Goal: Transaction & Acquisition: Download file/media

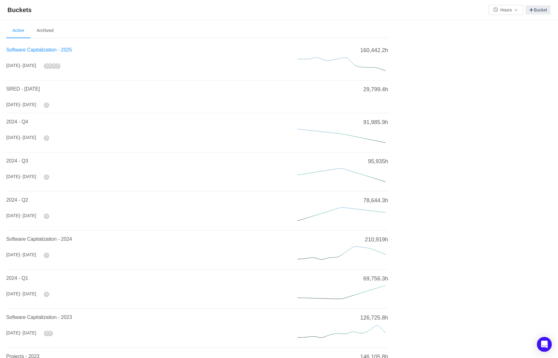
click at [24, 50] on span "Software Capitalization - 2025" at bounding box center [39, 49] width 66 height 5
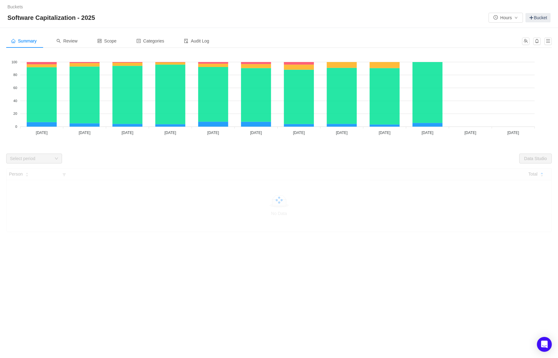
click at [42, 159] on div "Select period" at bounding box center [31, 159] width 42 height 6
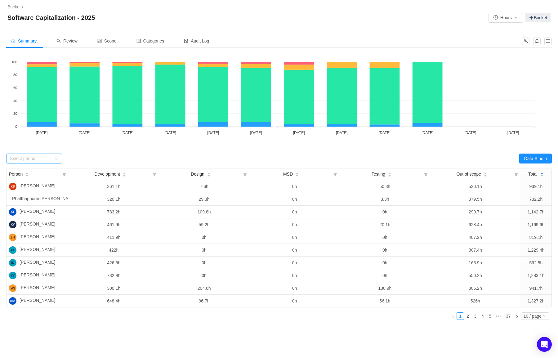
click at [42, 159] on div "Select period" at bounding box center [31, 159] width 42 height 6
click at [36, 205] on li "[DATE]" at bounding box center [34, 206] width 56 height 10
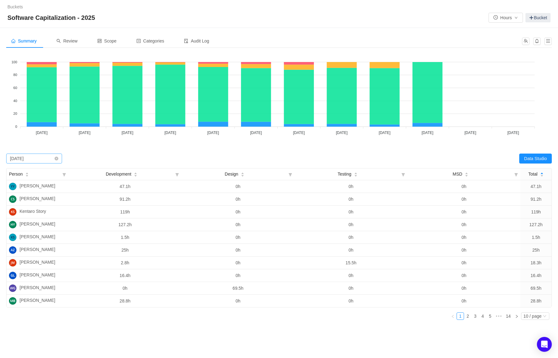
click at [52, 158] on div "Select period [DATE]" at bounding box center [32, 158] width 44 height 9
click at [31, 200] on li "[DATE]" at bounding box center [34, 200] width 56 height 10
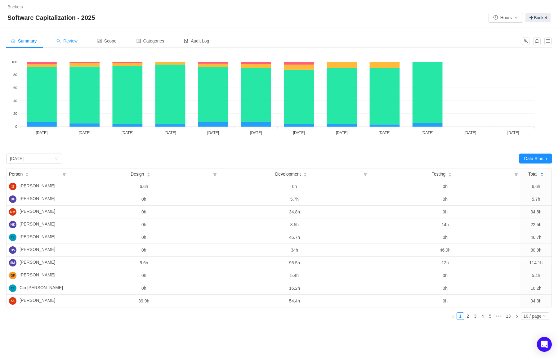
click at [72, 42] on span "Review" at bounding box center [66, 40] width 21 height 5
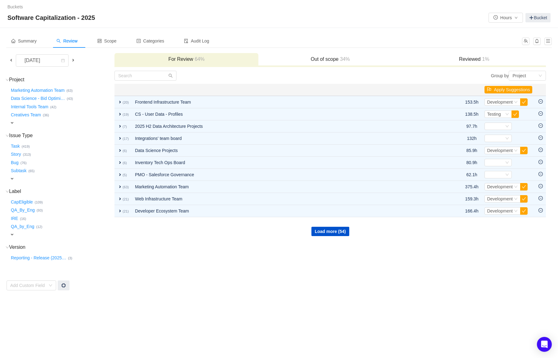
click at [237, 81] on td "Group by Project You will see tickets here after they were marked as out of sco…" at bounding box center [330, 180] width 432 height 220
click at [32, 67] on td "October 2025" at bounding box center [60, 62] width 108 height 18
click at [41, 61] on div "October 2025" at bounding box center [33, 61] width 27 height 12
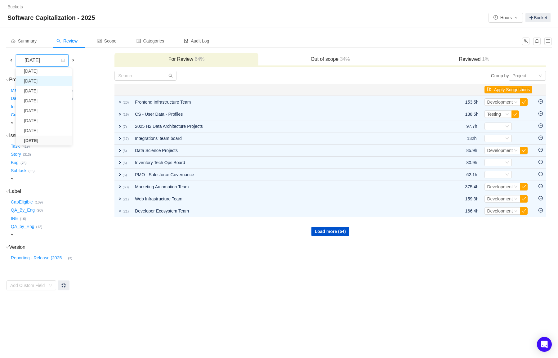
scroll to position [21, 0]
click at [43, 124] on li "August 2025" at bounding box center [44, 123] width 56 height 10
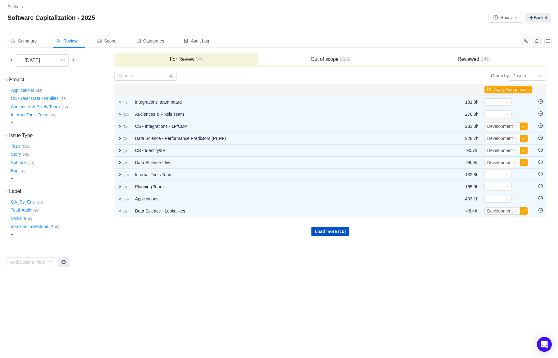
click at [325, 61] on h3 "Out of scope 81%" at bounding box center [331, 59] width 138 height 6
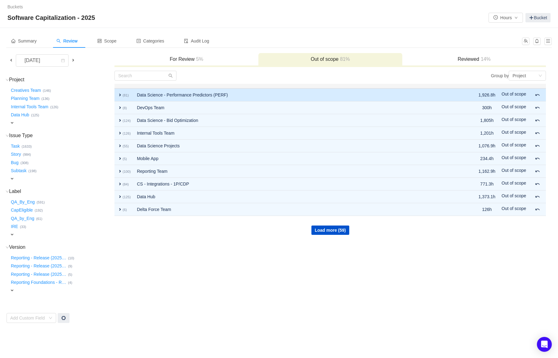
click at [120, 95] on span "expand" at bounding box center [120, 95] width 5 height 5
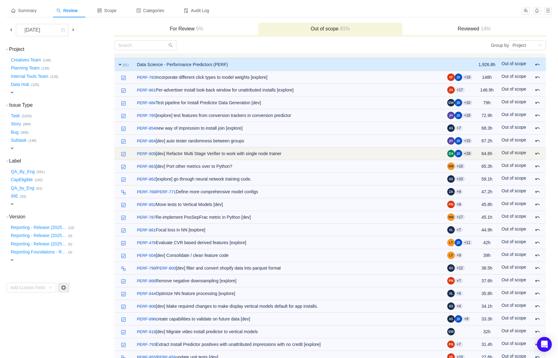
scroll to position [38, 0]
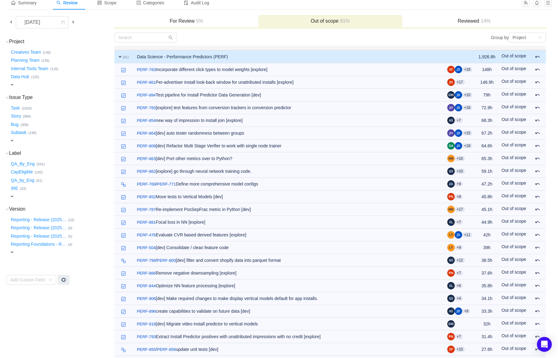
click at [120, 59] on td "expand (81)" at bounding box center [124, 56] width 19 height 13
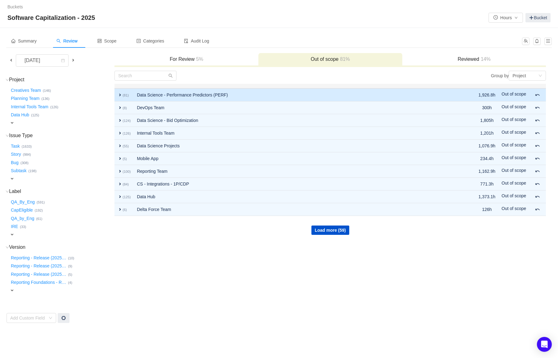
scroll to position [0, 0]
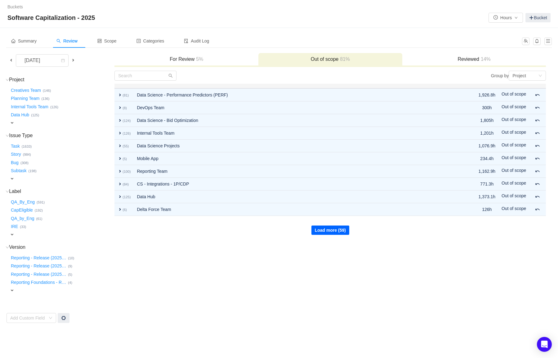
click at [340, 226] on button "Load more (59)" at bounding box center [331, 230] width 38 height 9
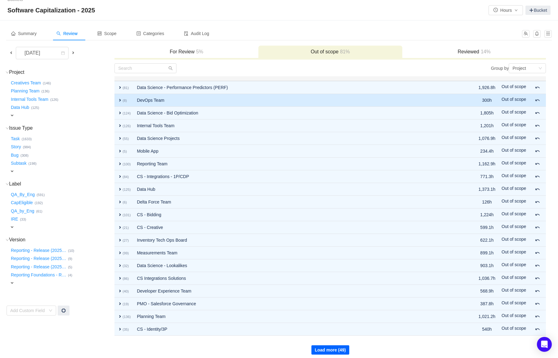
scroll to position [11, 0]
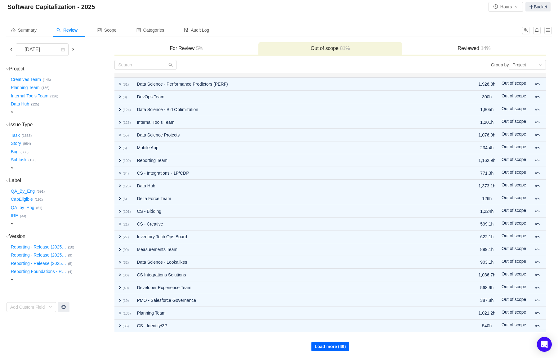
click at [318, 345] on button "Load more (49)" at bounding box center [331, 346] width 38 height 9
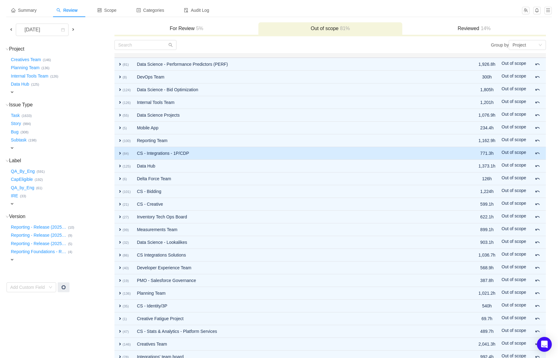
scroll to position [34, 0]
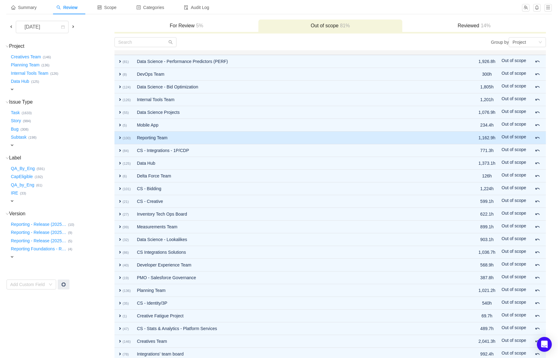
click at [120, 140] on span "expand" at bounding box center [120, 137] width 5 height 5
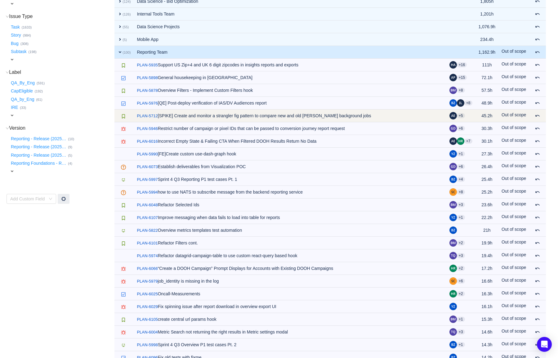
scroll to position [122, 0]
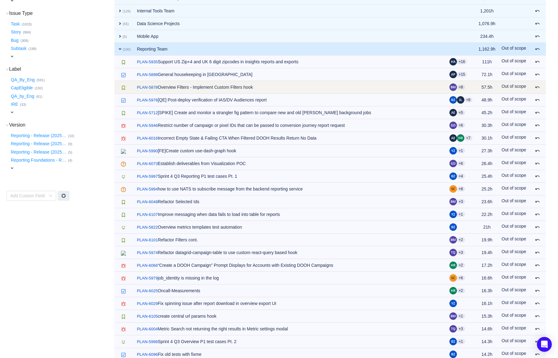
click at [485, 88] on td "57.5h" at bounding box center [487, 87] width 23 height 13
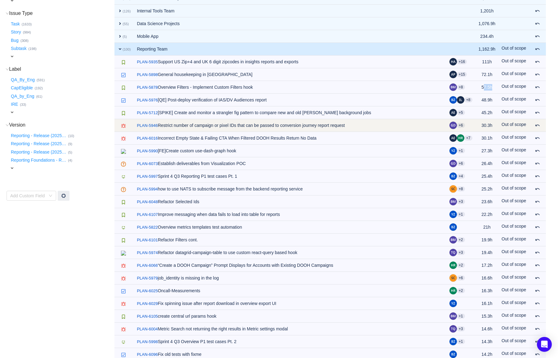
scroll to position [130, 0]
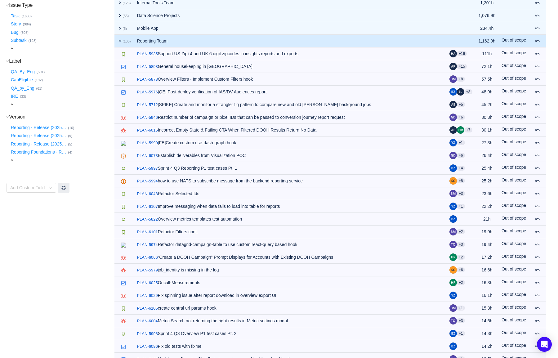
click at [119, 41] on span "expand" at bounding box center [120, 40] width 5 height 5
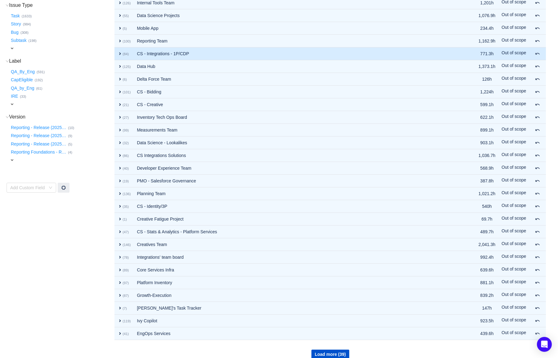
click at [118, 52] on span "expand" at bounding box center [120, 53] width 5 height 5
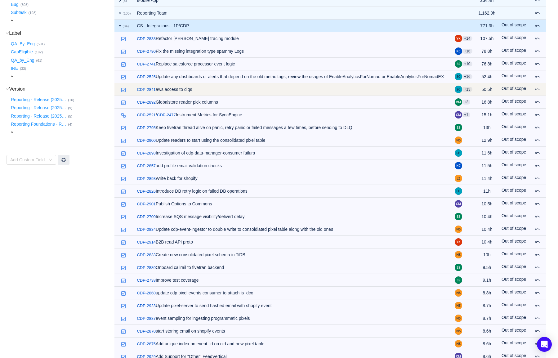
scroll to position [150, 0]
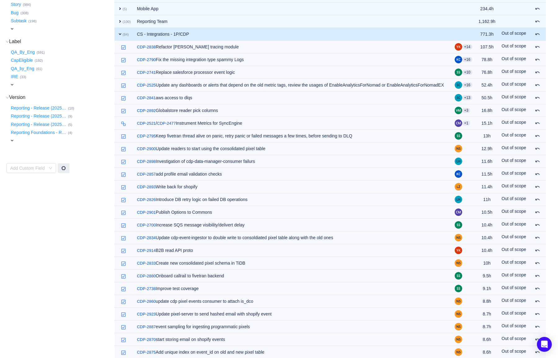
click at [118, 33] on span "expand" at bounding box center [120, 34] width 5 height 5
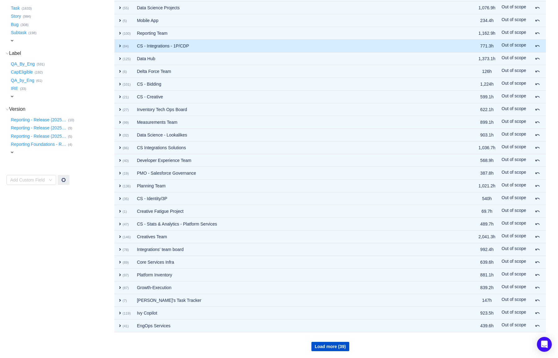
scroll to position [138, 0]
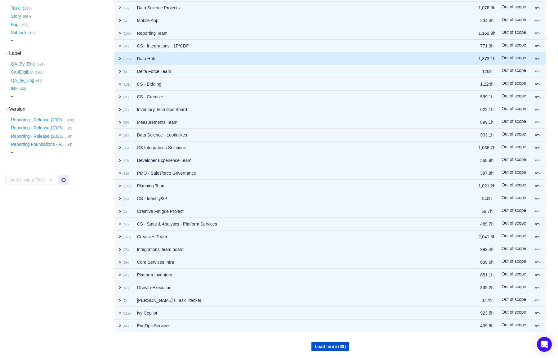
click at [120, 58] on span "expand" at bounding box center [120, 58] width 5 height 5
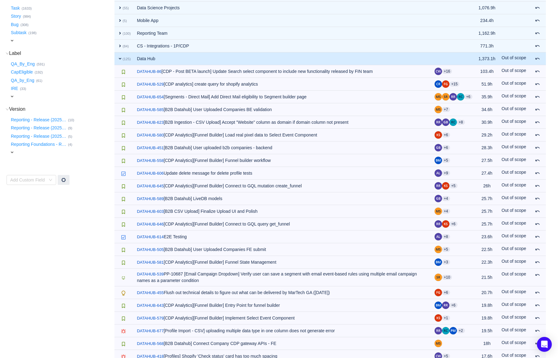
scroll to position [150, 0]
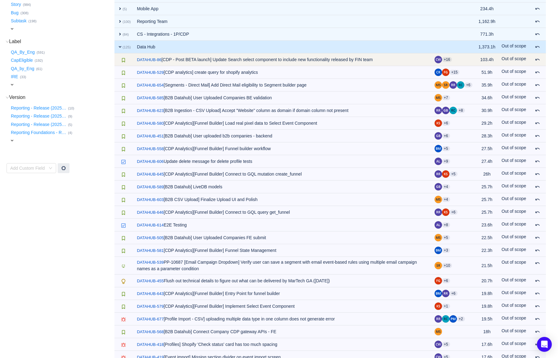
click at [242, 58] on td "/ DATAHUB-86 [CDP - Post BETA launch] Update Search select component to include…" at bounding box center [283, 59] width 298 height 13
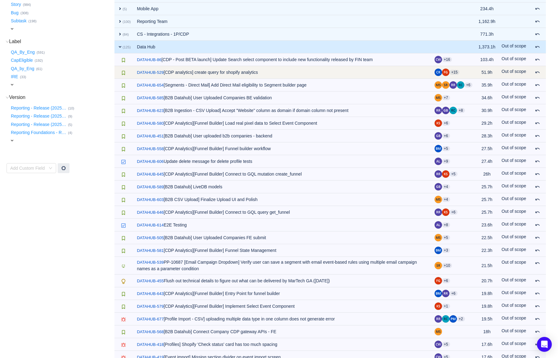
click at [237, 75] on td "/ DATAHUB-529 [CDP analytics] create query for shopify analytics" at bounding box center [283, 72] width 298 height 13
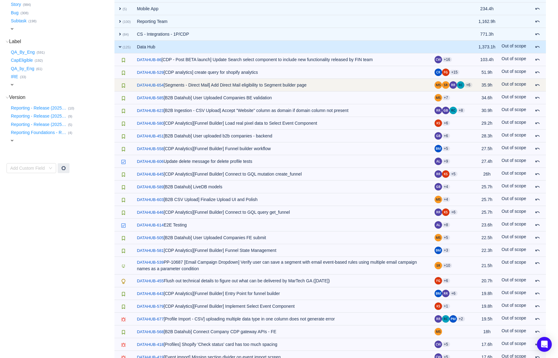
click at [246, 85] on td "/ DATAHUB-654 [Segments - Direct Mail] Add Direct Mail eligibility to Segment b…" at bounding box center [283, 85] width 298 height 13
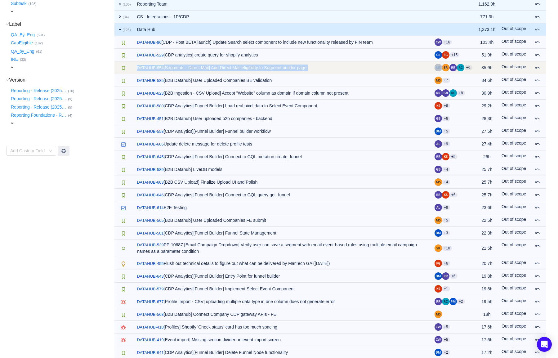
scroll to position [171, 0]
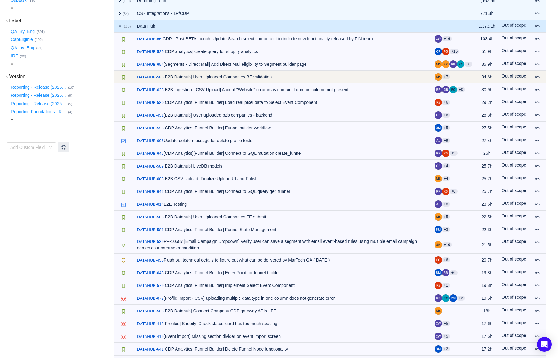
click at [233, 79] on td "/ DATAHUB-585 [B2B Datahub] User Uploaded Companies BE validation" at bounding box center [283, 77] width 298 height 13
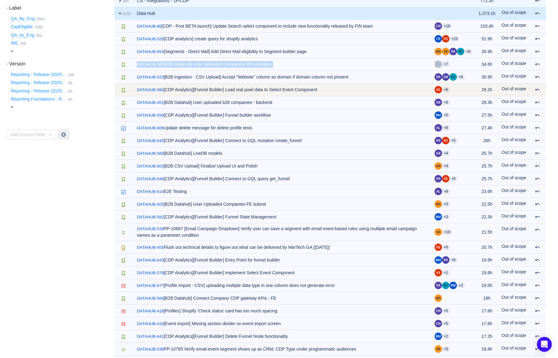
scroll to position [185, 0]
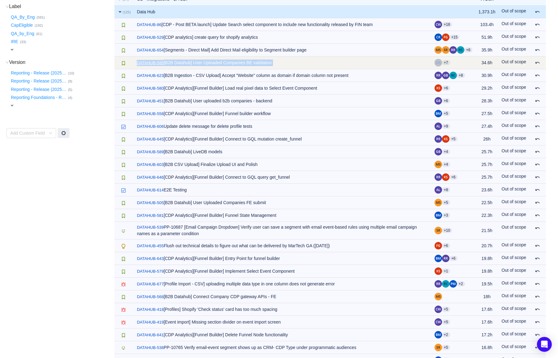
click at [161, 63] on link "DATAHUB-585" at bounding box center [150, 63] width 27 height 6
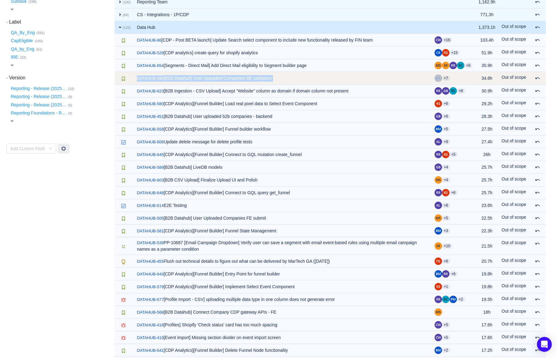
scroll to position [168, 0]
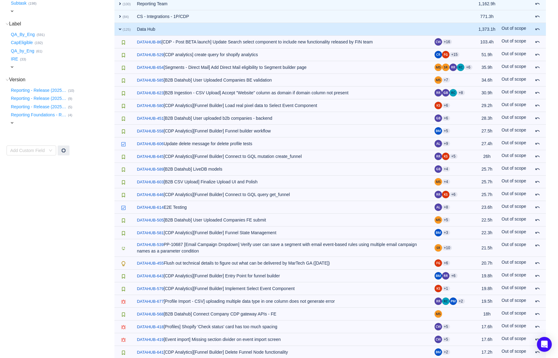
click at [121, 30] on span "expand" at bounding box center [120, 29] width 5 height 5
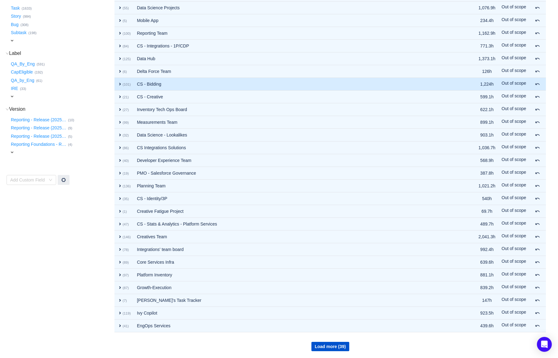
click at [120, 84] on span "expand" at bounding box center [120, 84] width 5 height 5
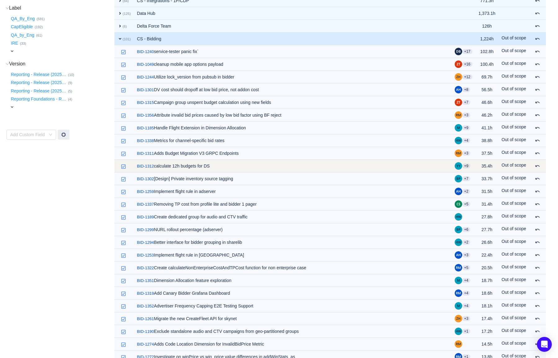
scroll to position [186, 0]
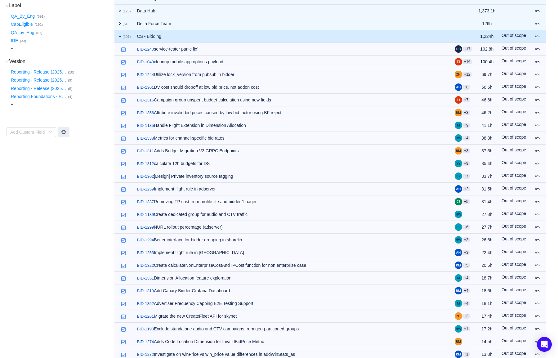
click at [118, 38] on span "expand" at bounding box center [120, 36] width 5 height 5
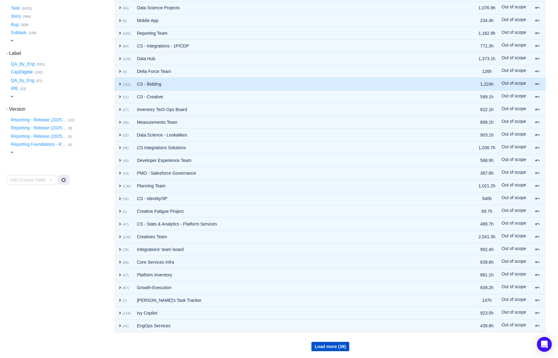
scroll to position [138, 0]
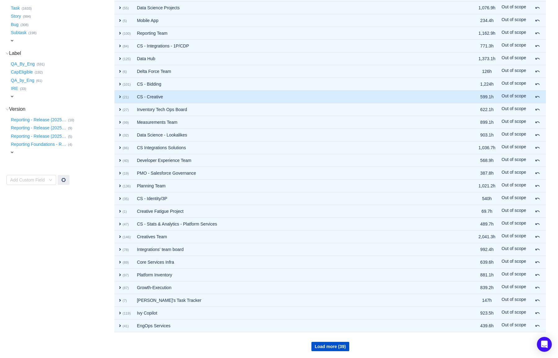
click at [120, 100] on td "expand (21)" at bounding box center [124, 97] width 19 height 13
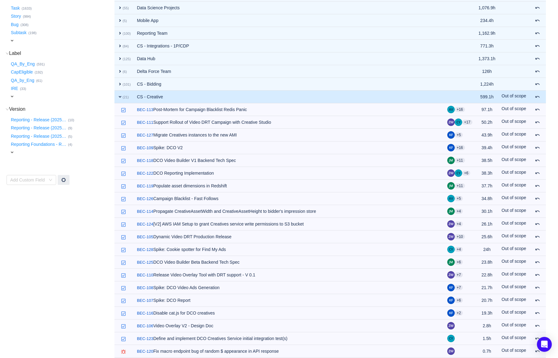
scroll to position [186, 0]
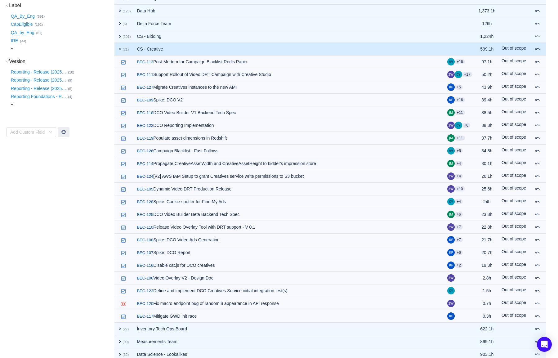
click at [121, 52] on td "expand (21)" at bounding box center [124, 49] width 19 height 13
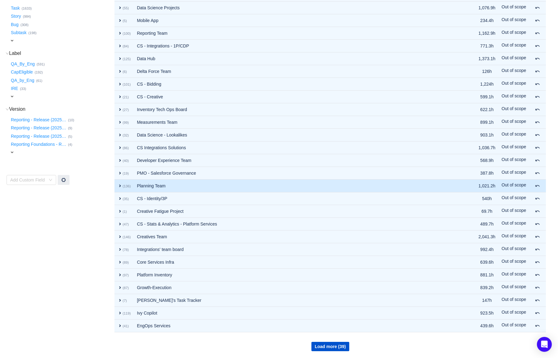
click at [122, 186] on span "expand" at bounding box center [120, 185] width 5 height 5
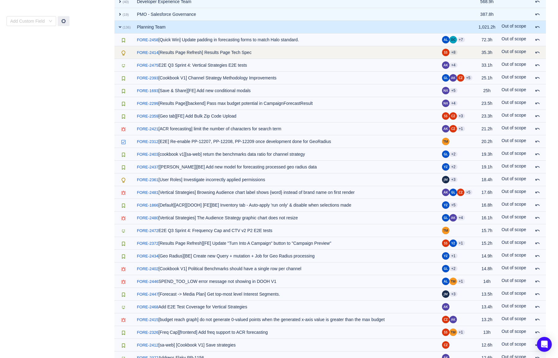
scroll to position [304, 0]
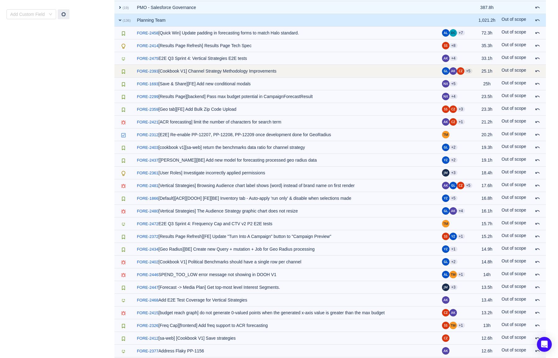
click at [189, 73] on td "/ FORE-2393 [Cookbook V1] Channel Strategy Methodology Improvements" at bounding box center [286, 71] width 305 height 13
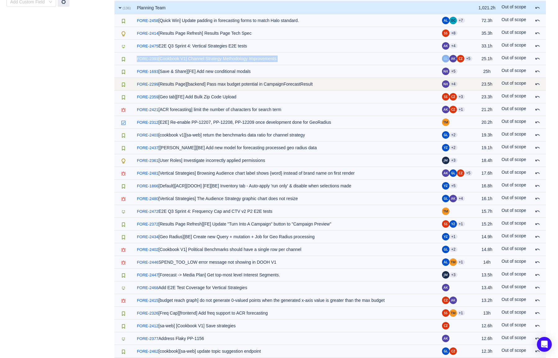
scroll to position [317, 0]
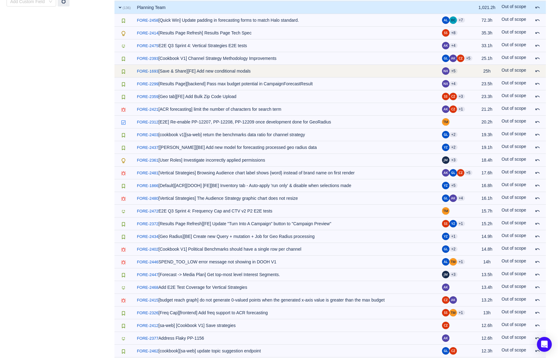
click at [221, 70] on td "/ FORE-1693 [Save & Share][FE] Add new conditional modals" at bounding box center [286, 71] width 305 height 13
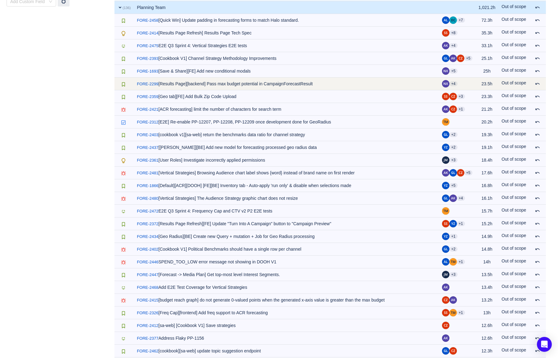
click at [221, 88] on td "/ FORE-2299 [Results Page][backend] Pass max budget potential in CampaignForeca…" at bounding box center [286, 84] width 305 height 13
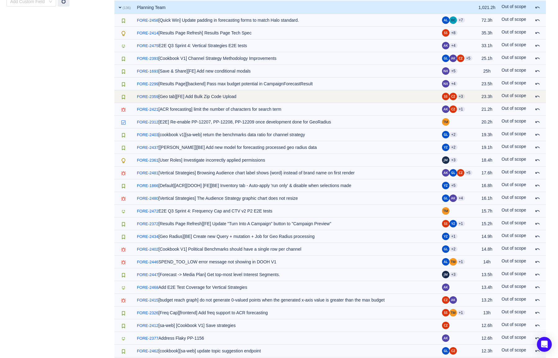
click at [221, 99] on td "/ FORE-2359 [Geo tab][FE] Add Bulk Zip Code Upload" at bounding box center [286, 96] width 305 height 13
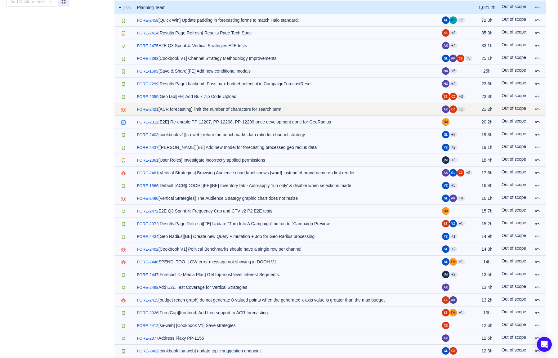
click at [224, 111] on td "/ FORE-2421 [ACR forecasting] limit the number of characters for search term" at bounding box center [286, 109] width 305 height 13
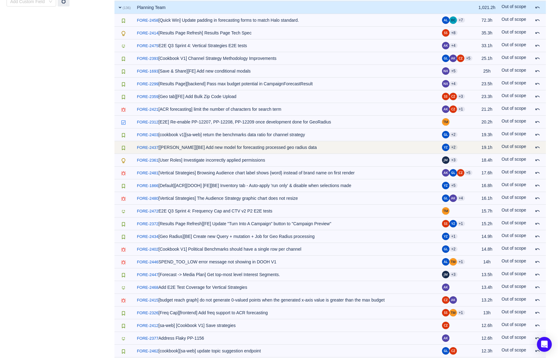
click at [221, 142] on td "/ FORE-2437 [Geo Radius][BE] Add new model for forecasting processed geo radius…" at bounding box center [286, 147] width 305 height 13
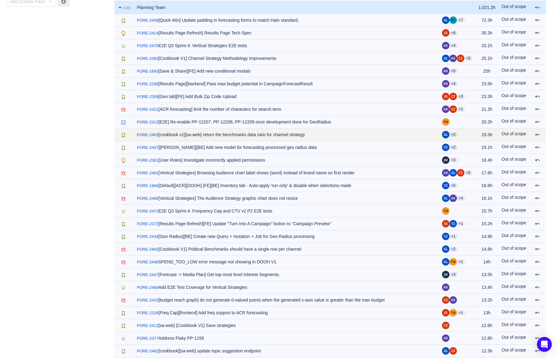
click at [222, 135] on td "/ FORE-2403 [cookbook v1][sa-web] return the benchmarks data ratio for channel …" at bounding box center [286, 135] width 305 height 13
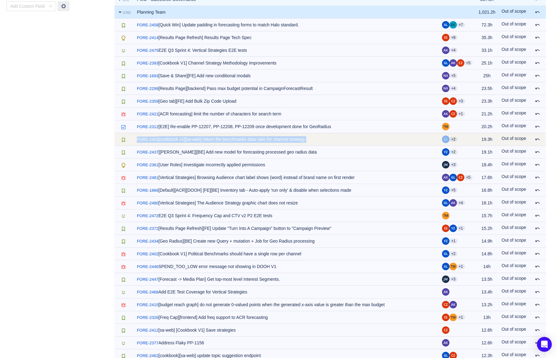
scroll to position [306, 0]
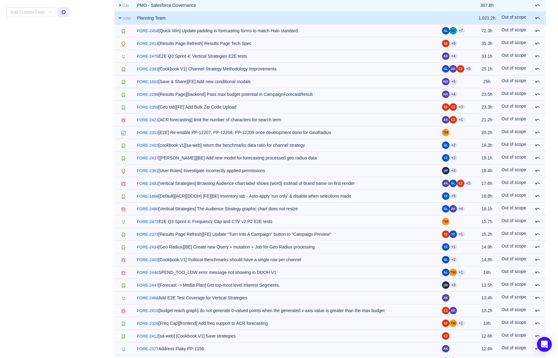
click at [120, 20] on span "expand" at bounding box center [120, 18] width 5 height 5
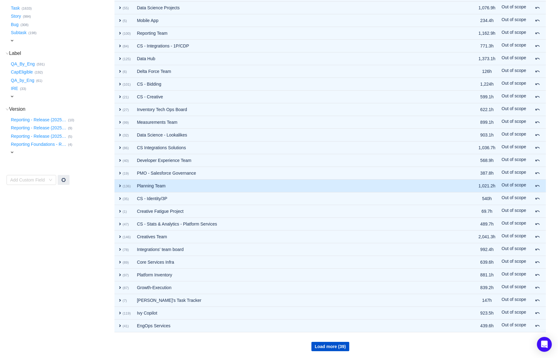
scroll to position [138, 0]
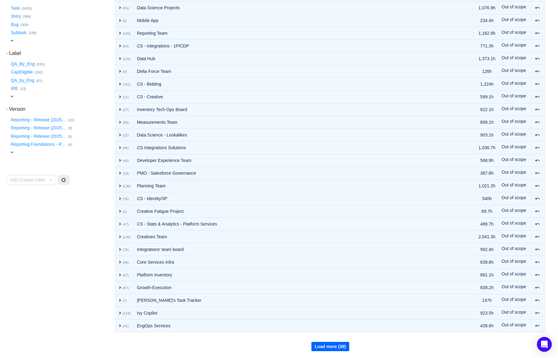
click at [320, 348] on button "Load more (39)" at bounding box center [331, 346] width 38 height 9
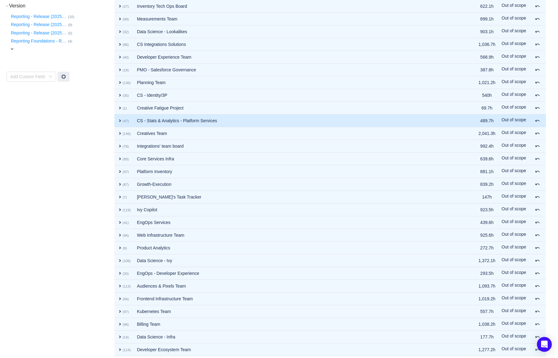
scroll to position [265, 0]
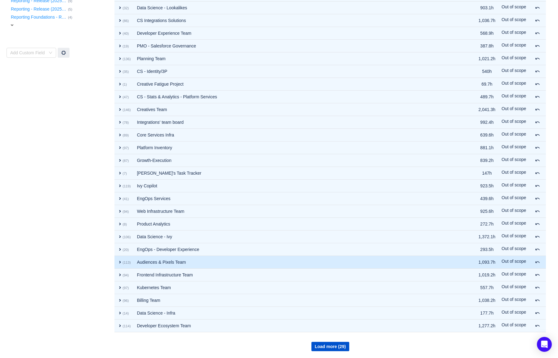
click at [124, 264] on small "(113)" at bounding box center [127, 263] width 8 height 4
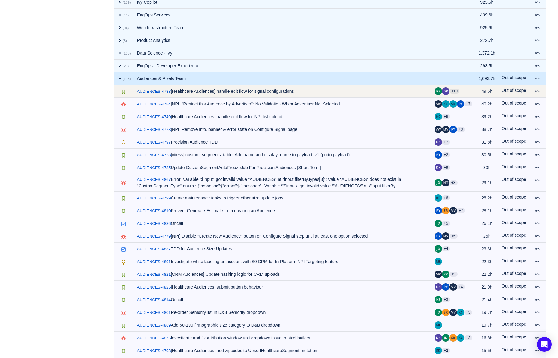
scroll to position [454, 0]
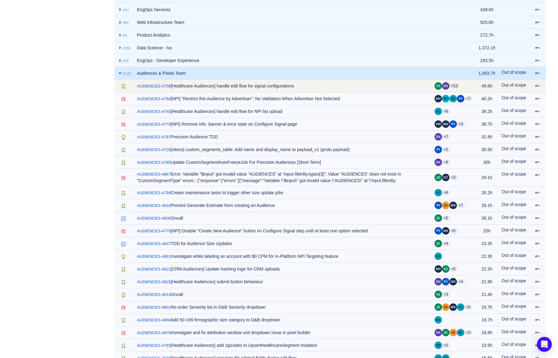
click at [217, 87] on td "/ AUDIENCES-4738 [Healthcare Audiences] handle edit flow for signal configurati…" at bounding box center [283, 86] width 298 height 13
click at [242, 87] on td "/ AUDIENCES-4738 [Healthcare Audiences] handle edit flow for signal configurati…" at bounding box center [283, 86] width 298 height 13
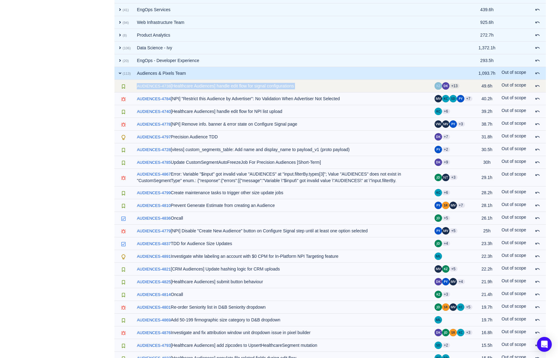
click at [242, 87] on td "/ AUDIENCES-4738 [Healthcare Audiences] handle edit flow for signal configurati…" at bounding box center [283, 86] width 298 height 13
click at [250, 87] on td "/ AUDIENCES-4738 [Healthcare Audiences] handle edit flow for signal configurati…" at bounding box center [283, 86] width 298 height 13
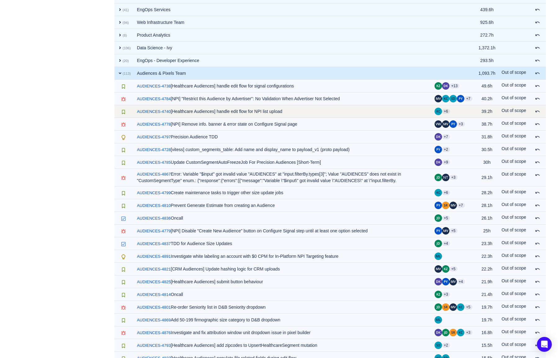
click at [233, 113] on td "/ AUDIENCES-4740 [Healthcare Audiences] handle edit flow for NPI list upload" at bounding box center [283, 111] width 298 height 13
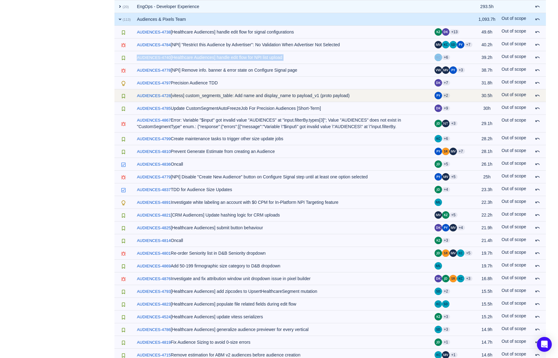
scroll to position [509, 0]
click at [235, 95] on td "/ AUDIENCES-4728 [vitess] custom_segments_table: Add name and display_name to p…" at bounding box center [283, 95] width 298 height 13
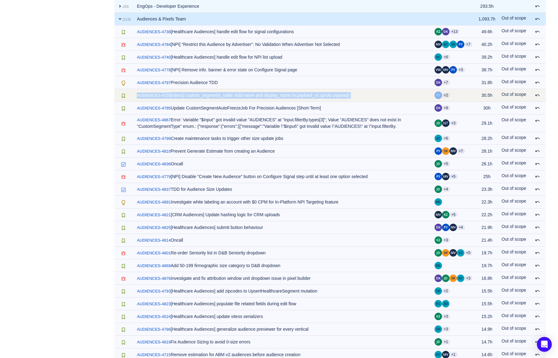
click at [235, 95] on td "/ AUDIENCES-4728 [vitess] custom_segments_table: Add name and display_name to p…" at bounding box center [283, 95] width 298 height 13
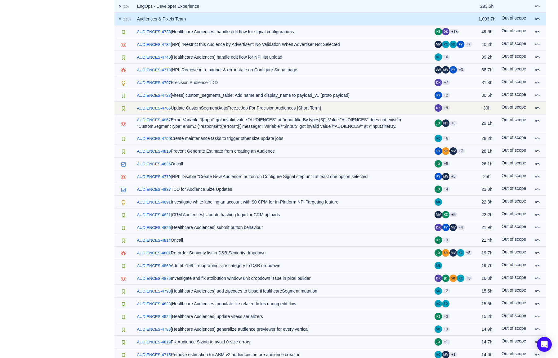
click at [233, 103] on td "/ AUDIENCES-4785 Update CustomSegmentAutoFreezeJob For Precision Audiences [Sho…" at bounding box center [283, 108] width 298 height 13
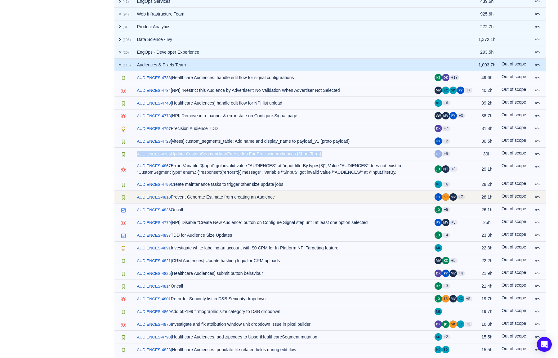
scroll to position [461, 0]
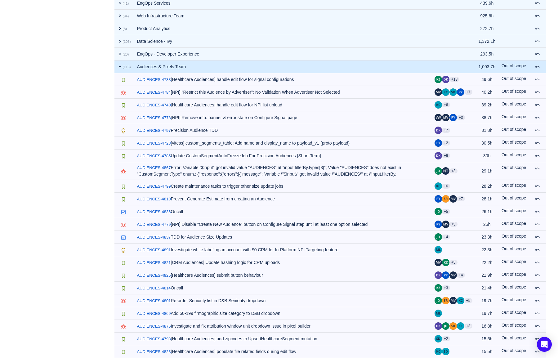
click at [120, 68] on span "expand" at bounding box center [120, 66] width 5 height 5
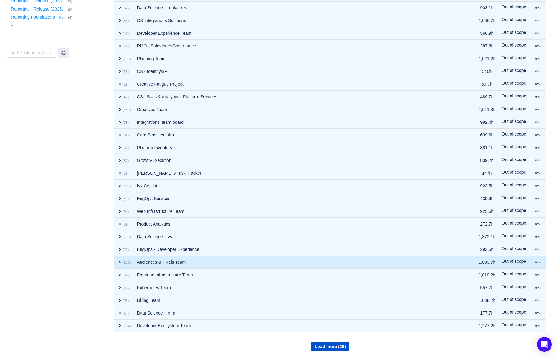
scroll to position [265, 0]
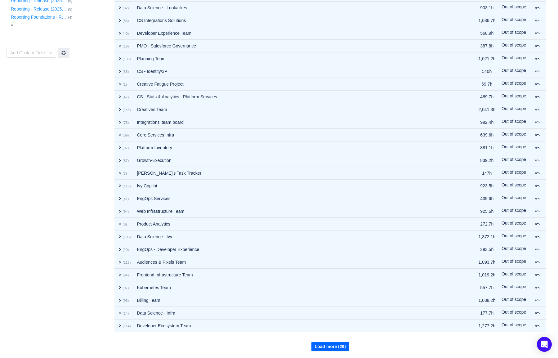
click at [333, 344] on button "Load more (29)" at bounding box center [331, 346] width 38 height 9
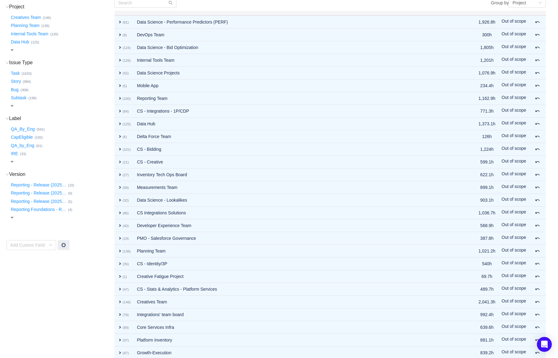
scroll to position [0, 0]
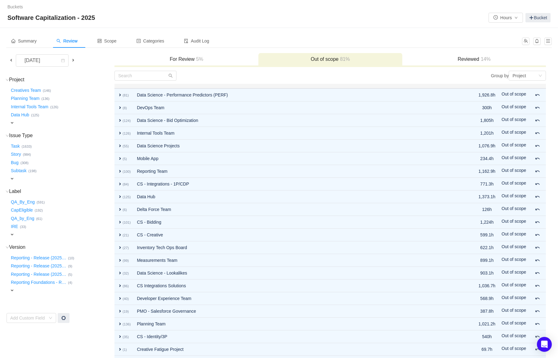
click at [225, 76] on div at bounding box center [223, 76] width 216 height 10
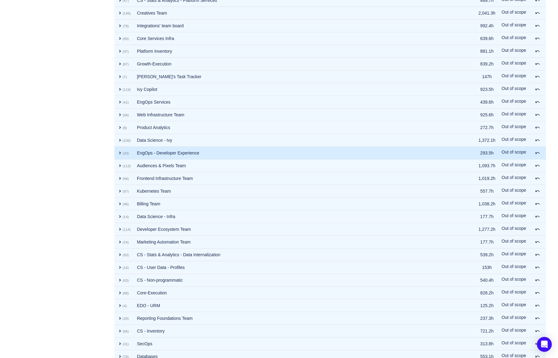
scroll to position [393, 0]
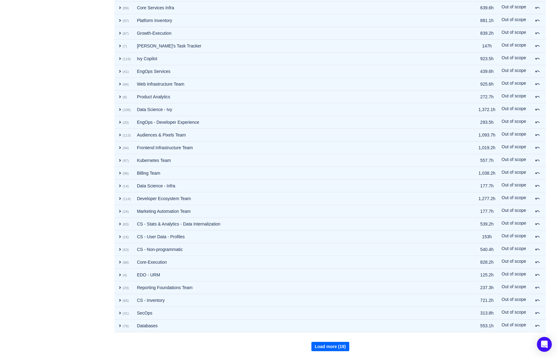
click at [335, 345] on button "Load more (19)" at bounding box center [331, 346] width 38 height 9
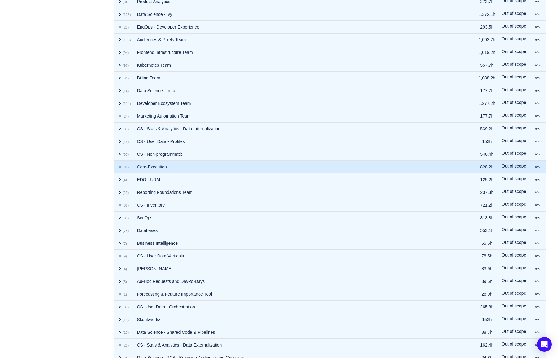
scroll to position [520, 0]
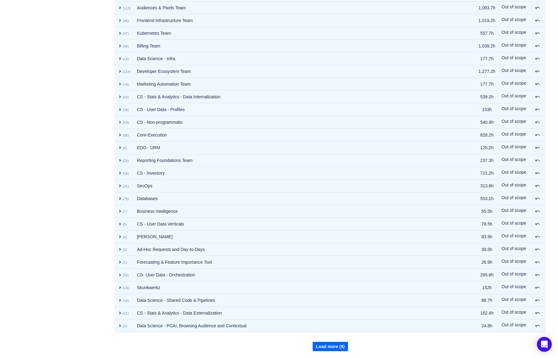
click at [326, 350] on button "Load more (9)" at bounding box center [331, 346] width 36 height 9
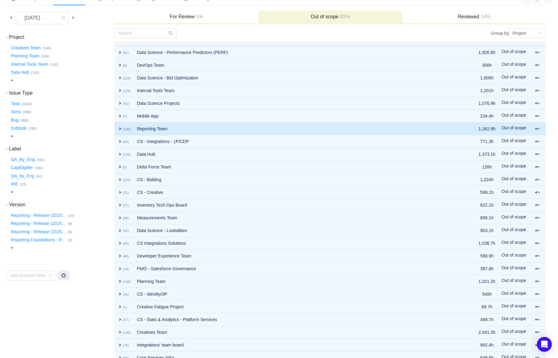
scroll to position [5, 0]
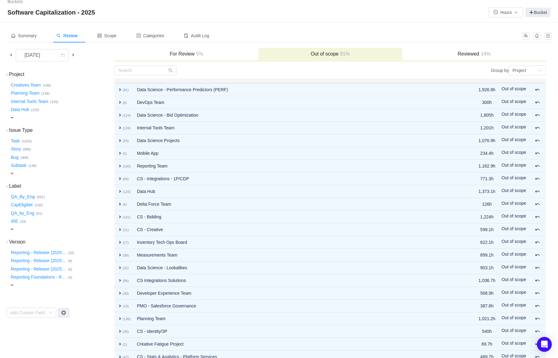
click at [484, 46] on div "Summary Review Scope Categories Audit Log" at bounding box center [279, 38] width 546 height 19
click at [473, 52] on h3 "Reviewed 14%" at bounding box center [475, 54] width 138 height 6
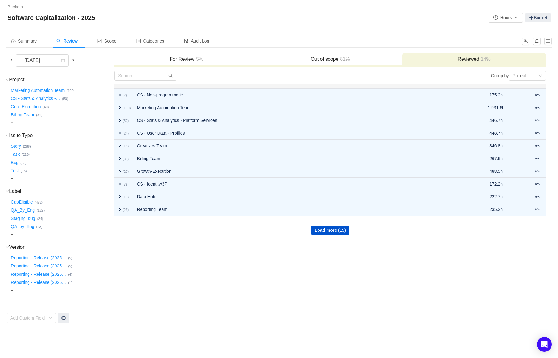
scroll to position [0, 0]
click at [342, 232] on button "Load more (15)" at bounding box center [331, 230] width 38 height 9
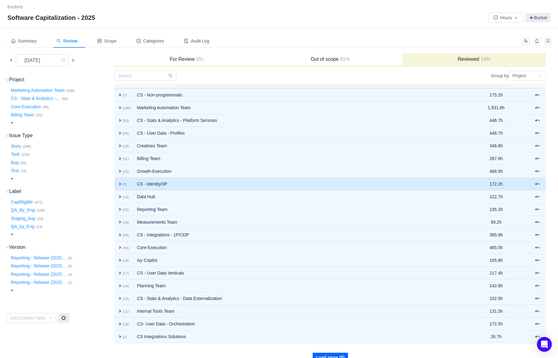
scroll to position [11, 0]
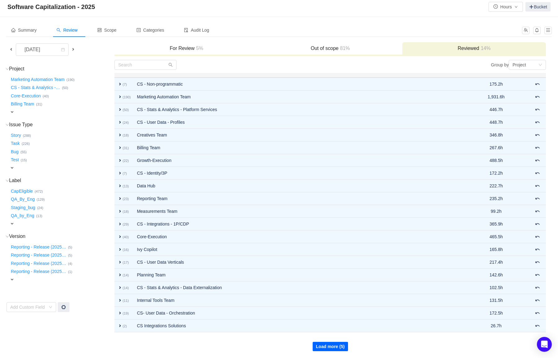
click at [337, 347] on button "Load more (5)" at bounding box center [331, 346] width 36 height 9
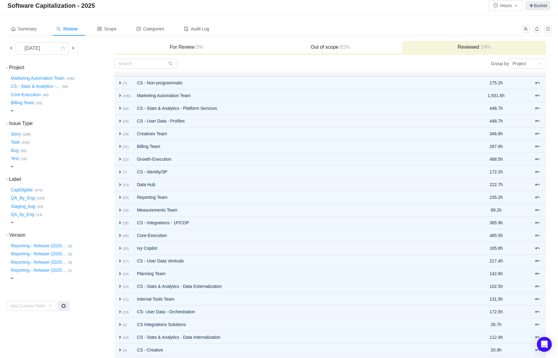
scroll to position [2, 0]
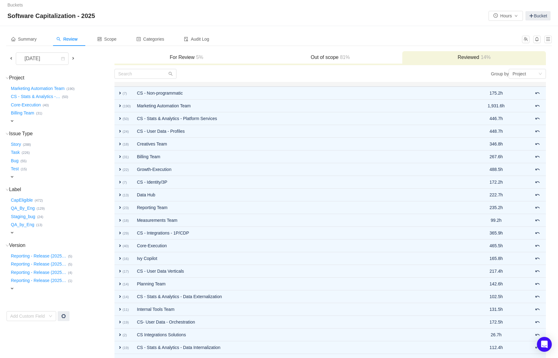
click at [327, 54] on h3 "Out of scope 81%" at bounding box center [331, 57] width 138 height 6
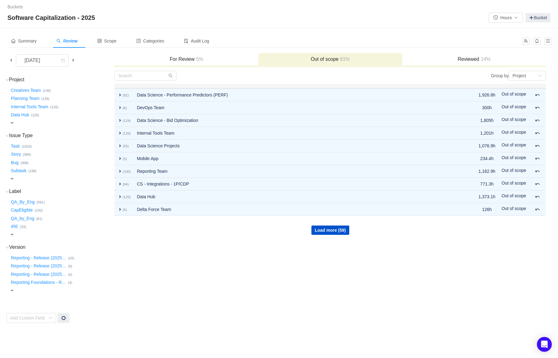
scroll to position [0, 0]
click at [335, 232] on button "Load more (59)" at bounding box center [331, 230] width 38 height 9
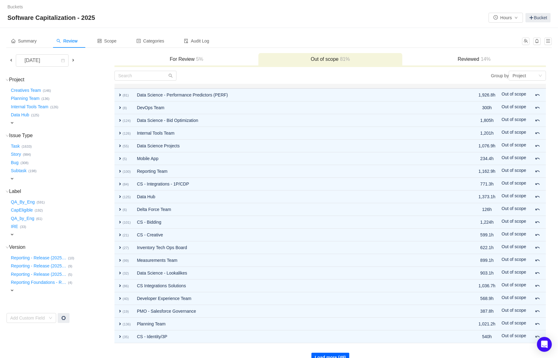
scroll to position [11, 0]
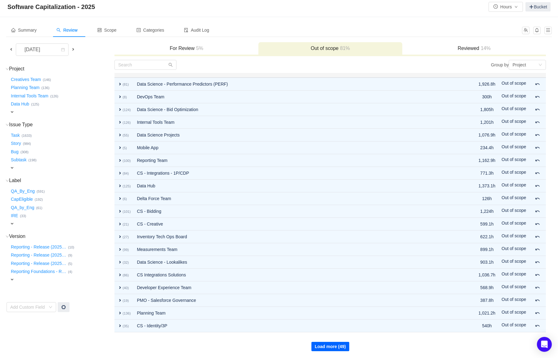
click at [319, 348] on button "Load more (49)" at bounding box center [331, 346] width 38 height 9
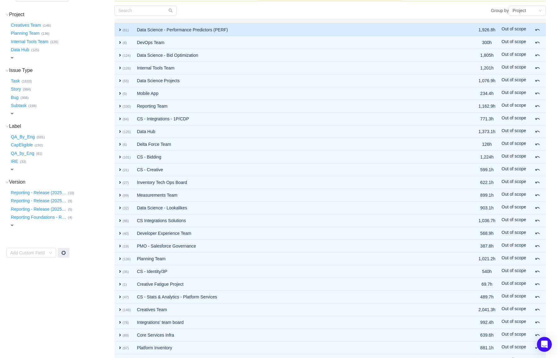
scroll to position [45, 0]
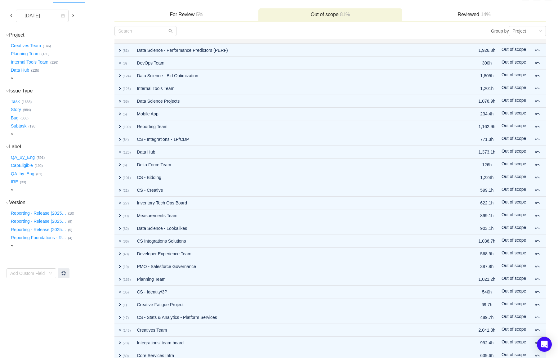
click at [106, 62] on div "Internal Tools Team … (126)" at bounding box center [62, 61] width 104 height 8
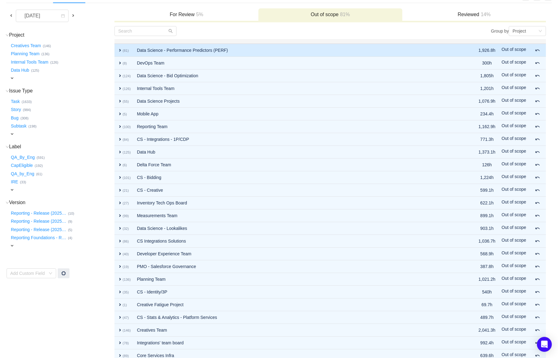
click at [117, 49] on td "expand (81)" at bounding box center [124, 50] width 19 height 13
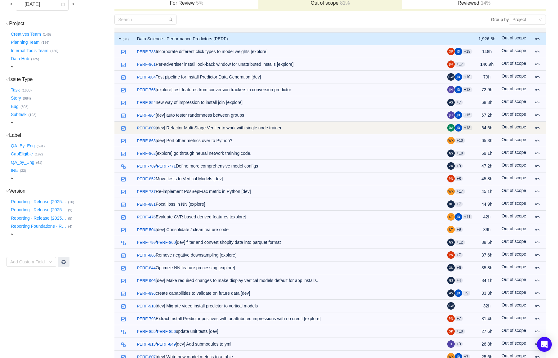
scroll to position [52, 0]
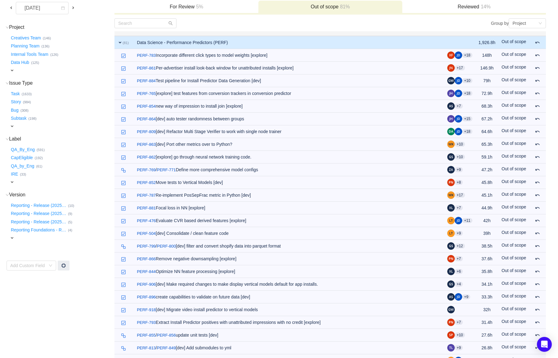
click at [119, 44] on span "expand" at bounding box center [120, 42] width 5 height 5
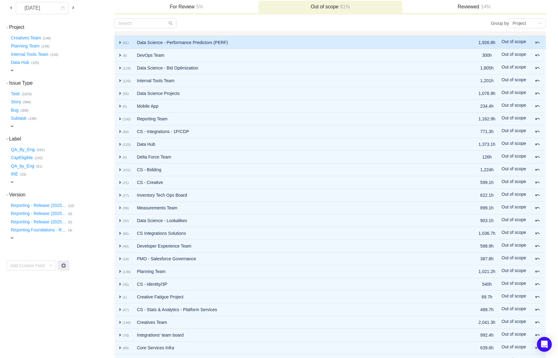
click at [119, 44] on span "expand" at bounding box center [120, 42] width 5 height 5
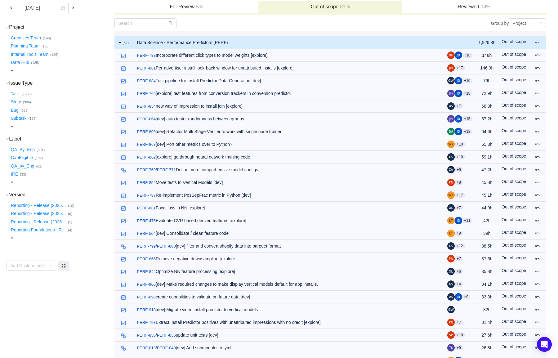
click at [119, 44] on span "expand" at bounding box center [120, 42] width 5 height 5
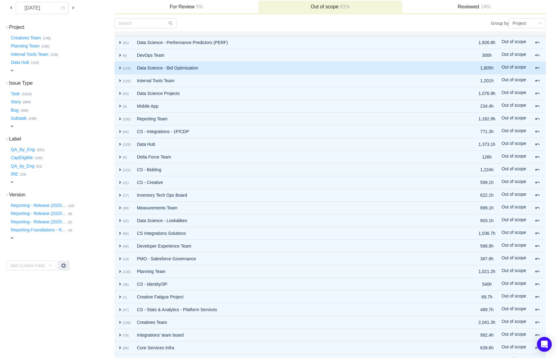
click at [118, 69] on span "expand" at bounding box center [120, 67] width 5 height 5
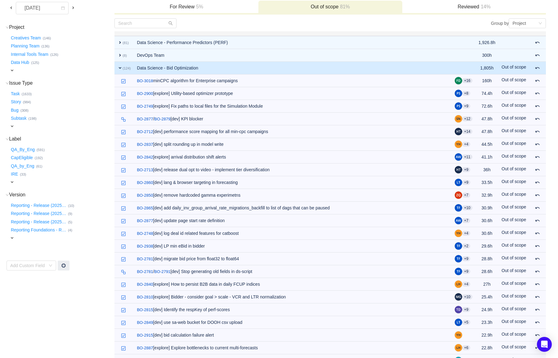
click at [118, 69] on span "expand" at bounding box center [120, 67] width 5 height 5
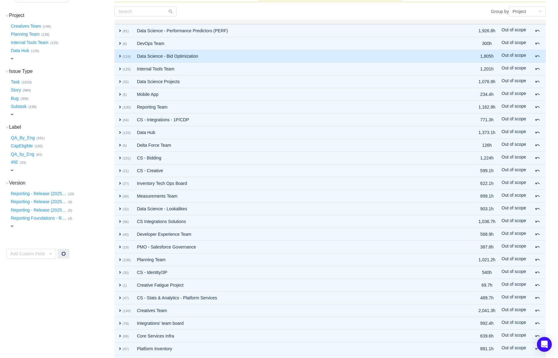
scroll to position [65, 0]
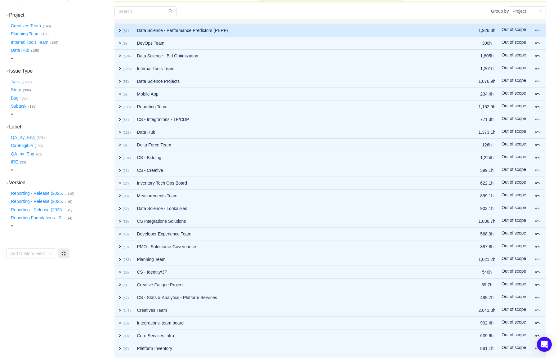
click at [481, 30] on td "1,926.8h" at bounding box center [487, 30] width 23 height 13
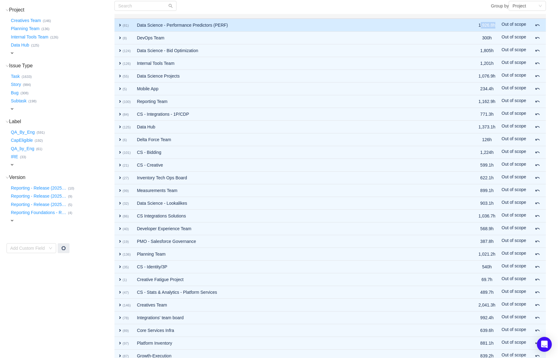
scroll to position [70, 0]
click at [483, 27] on td "1,926.8h" at bounding box center [487, 24] width 23 height 13
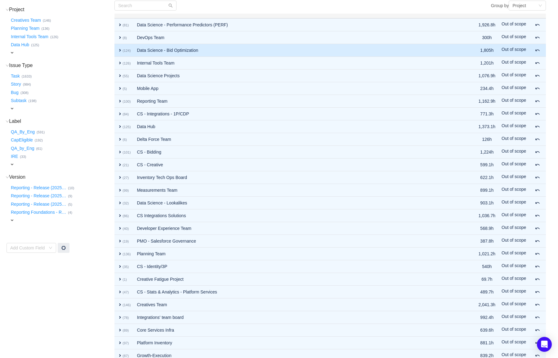
click at [485, 53] on td "1,805h" at bounding box center [487, 50] width 23 height 13
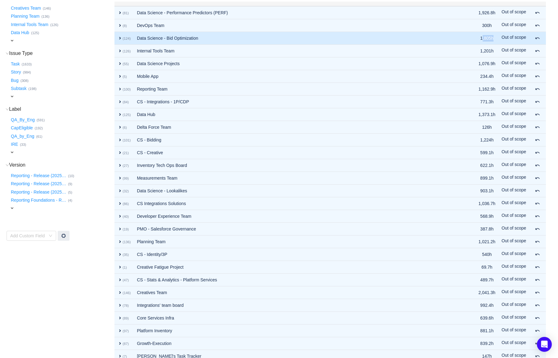
scroll to position [83, 0]
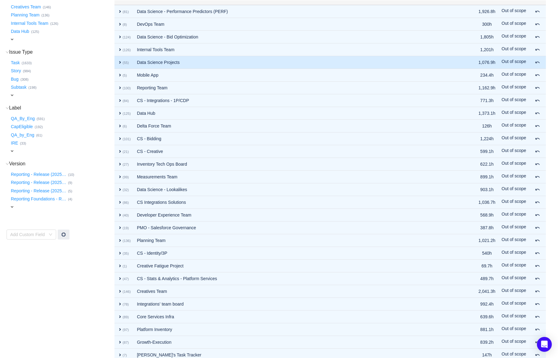
click at [482, 65] on td "1,076.9h" at bounding box center [487, 62] width 23 height 13
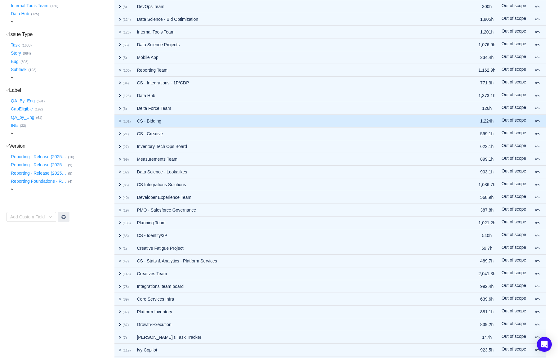
scroll to position [102, 0]
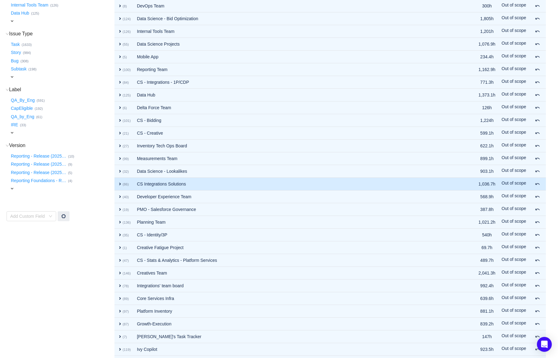
click at [484, 185] on td "1,036.7h" at bounding box center [487, 184] width 23 height 13
click at [118, 185] on span "expand" at bounding box center [120, 184] width 5 height 5
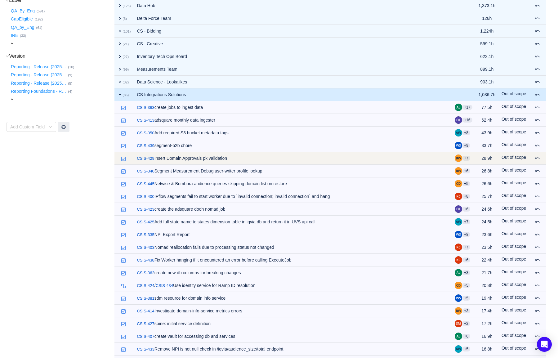
scroll to position [198, 0]
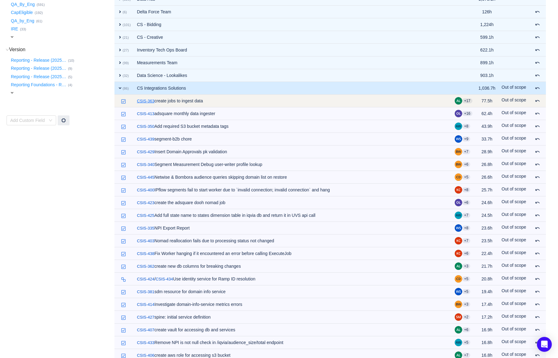
click at [153, 102] on link "CSIS-363" at bounding box center [145, 101] width 17 height 6
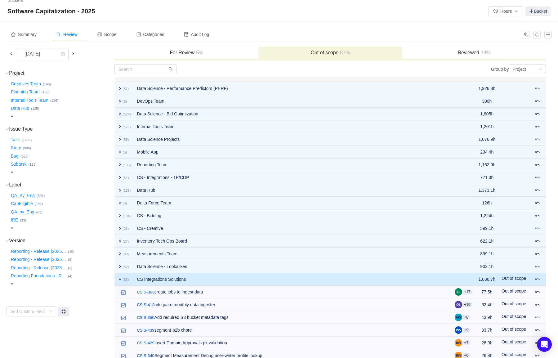
scroll to position [0, 0]
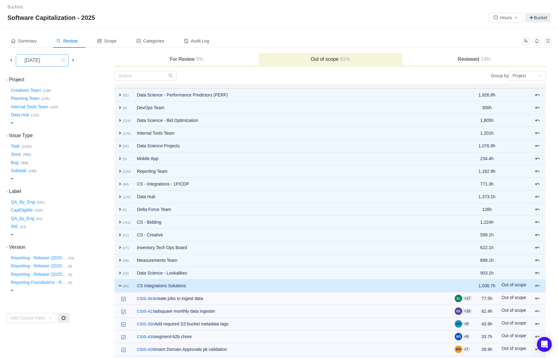
click at [46, 63] on div "[DATE]" at bounding box center [33, 61] width 27 height 12
click at [43, 95] on li "May 2025" at bounding box center [42, 93] width 53 height 10
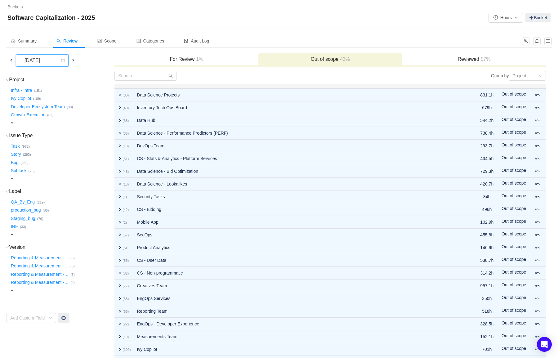
click at [59, 57] on div "May 2025" at bounding box center [40, 61] width 41 height 12
click at [47, 120] on li "[DATE]" at bounding box center [42, 121] width 53 height 10
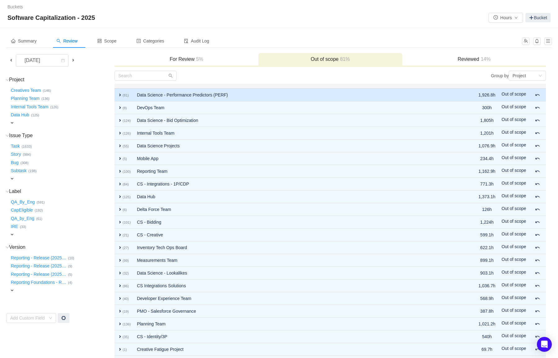
click at [120, 95] on span "expand" at bounding box center [120, 95] width 5 height 5
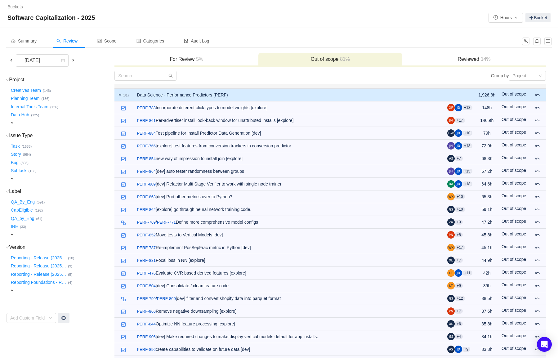
click at [464, 58] on h3 "Reviewed 14%" at bounding box center [475, 59] width 138 height 6
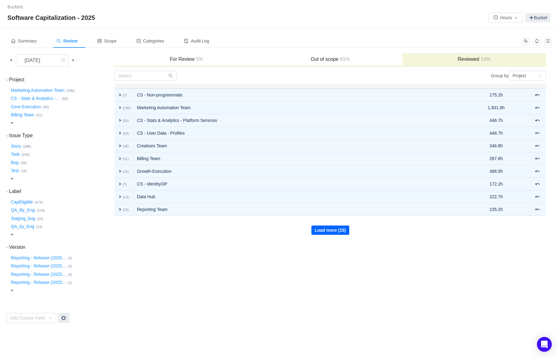
click at [318, 227] on button "Load more (15)" at bounding box center [331, 230] width 38 height 9
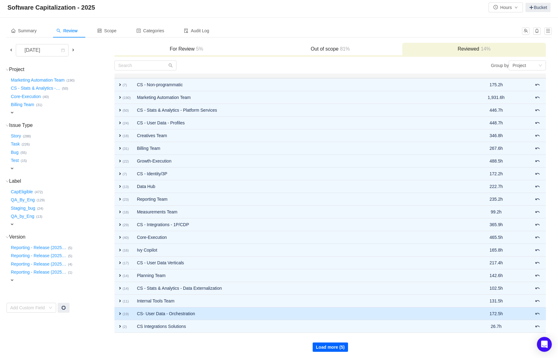
scroll to position [11, 0]
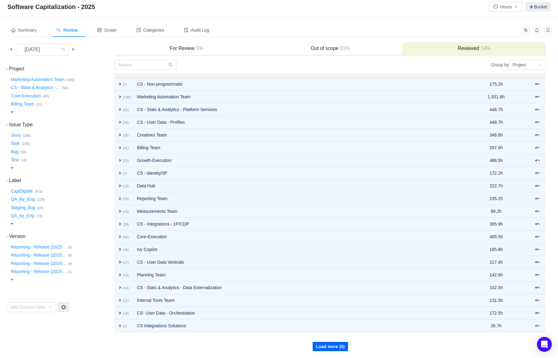
click at [326, 347] on button "Load more (5)" at bounding box center [331, 346] width 36 height 9
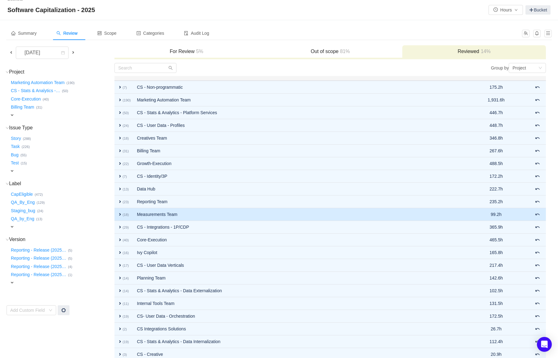
scroll to position [0, 0]
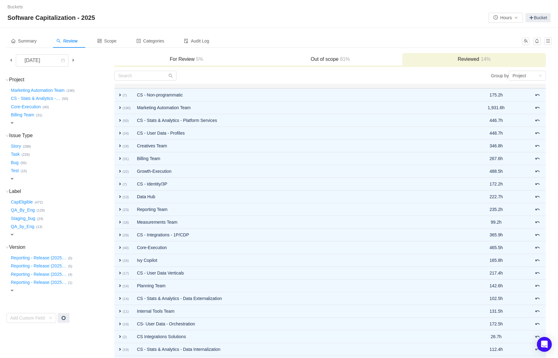
click at [327, 60] on h3 "Out of scope 81%" at bounding box center [331, 59] width 138 height 6
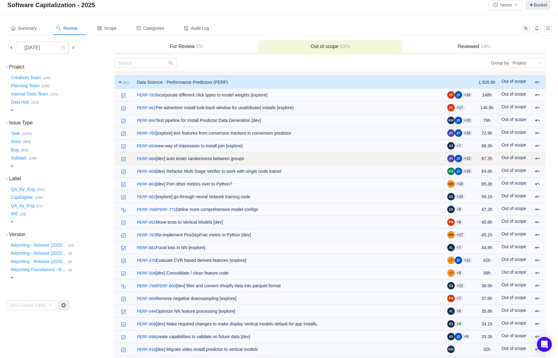
scroll to position [3, 0]
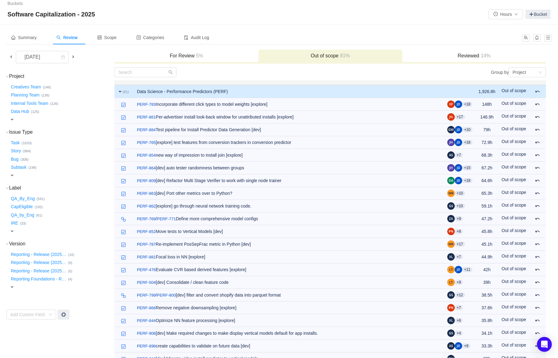
click at [121, 91] on span "expand" at bounding box center [120, 91] width 5 height 5
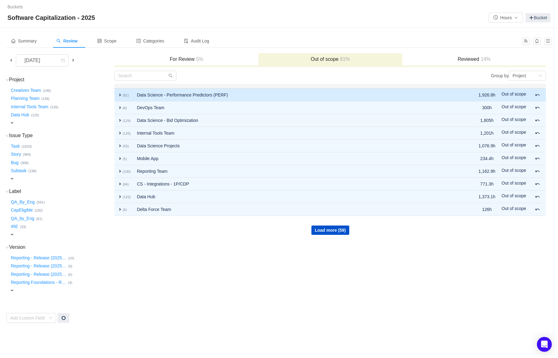
scroll to position [0, 0]
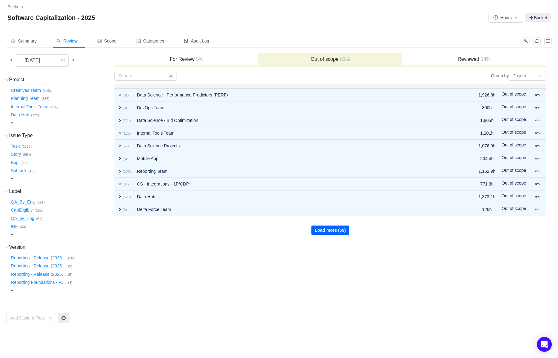
click at [331, 230] on button "Load more (59)" at bounding box center [331, 230] width 38 height 9
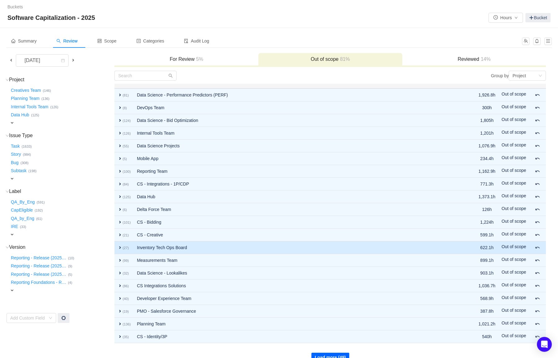
scroll to position [11, 0]
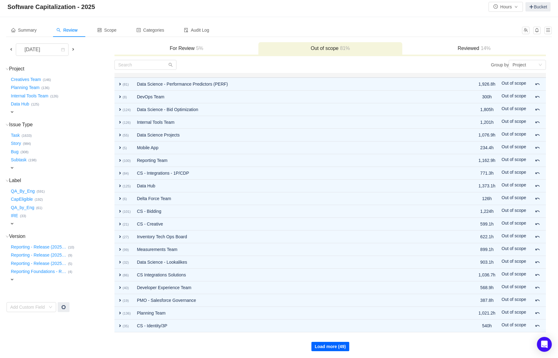
click at [326, 350] on button "Load more (49)" at bounding box center [331, 346] width 38 height 9
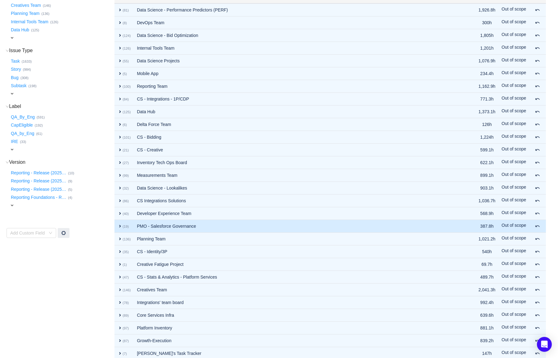
scroll to position [138, 0]
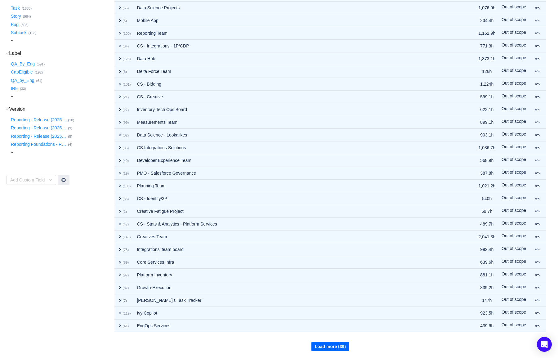
click at [324, 344] on button "Load more (39)" at bounding box center [331, 346] width 38 height 9
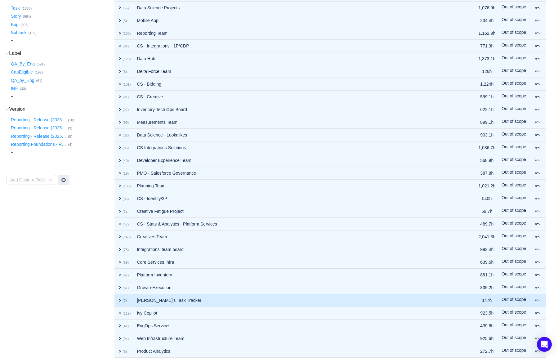
scroll to position [265, 0]
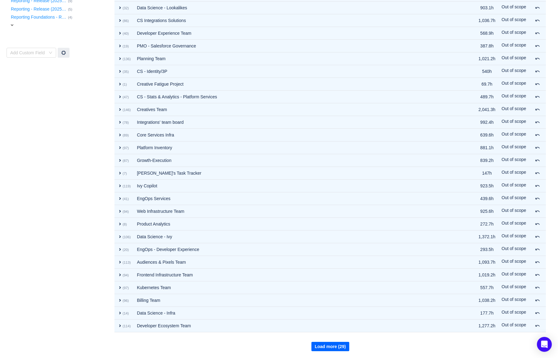
click at [325, 348] on button "Load more (29)" at bounding box center [331, 346] width 38 height 9
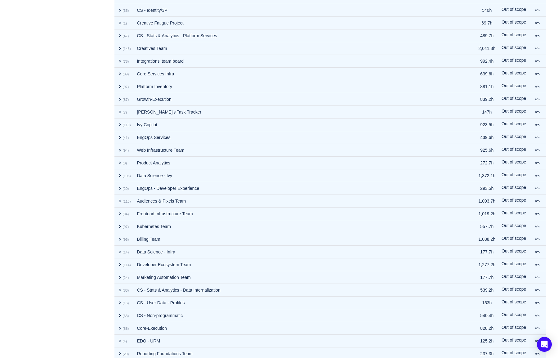
scroll to position [393, 0]
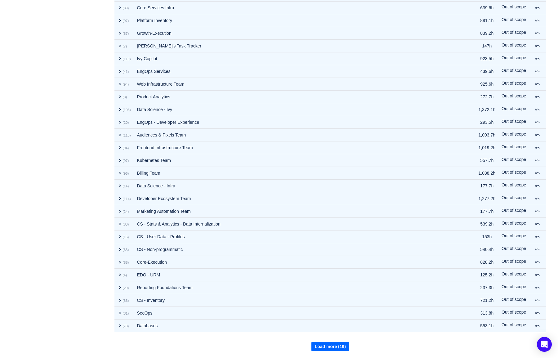
click at [325, 350] on button "Load more (19)" at bounding box center [331, 346] width 38 height 9
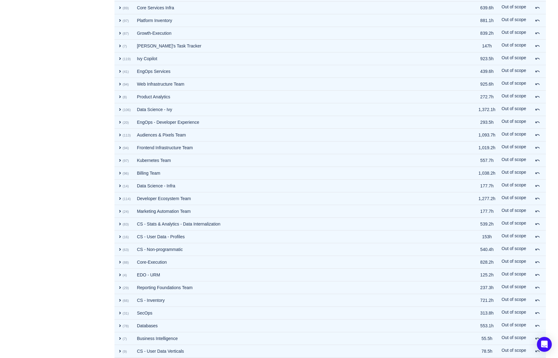
scroll to position [520, 0]
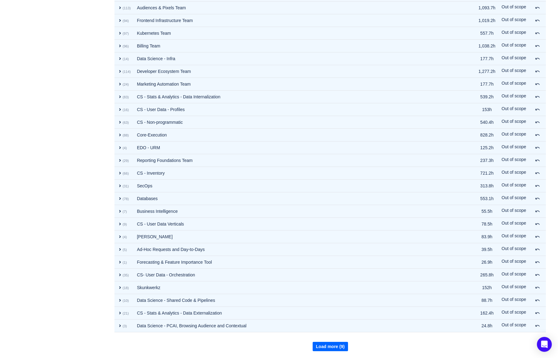
click at [324, 347] on button "Load more (9)" at bounding box center [331, 346] width 36 height 9
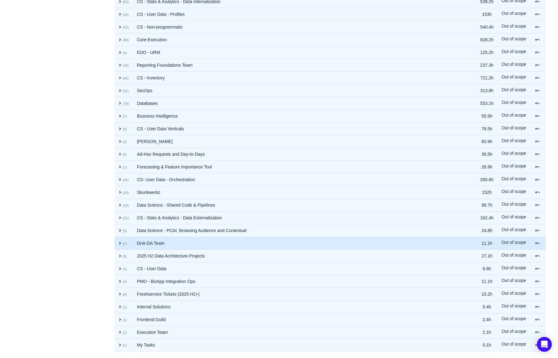
scroll to position [272, 0]
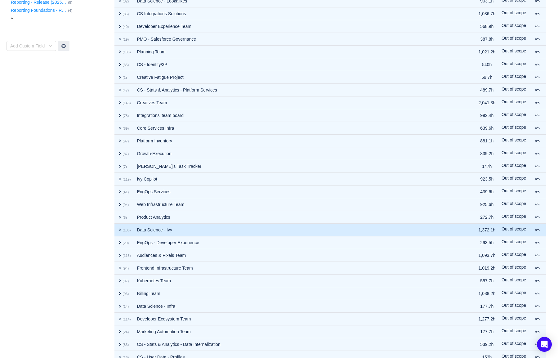
click at [120, 229] on span "expand" at bounding box center [120, 230] width 5 height 5
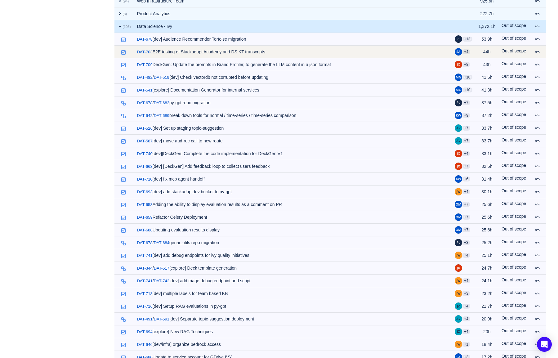
scroll to position [476, 0]
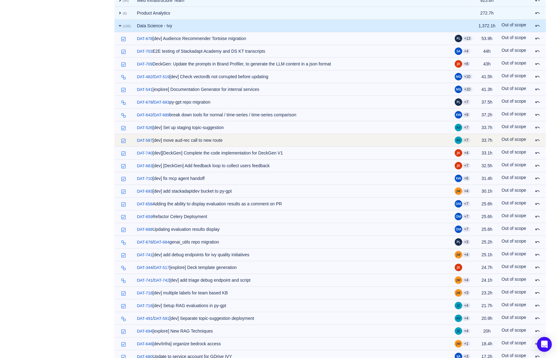
click at [202, 142] on td "/ DAT-587 [dev] move aud-rec call to new route" at bounding box center [293, 140] width 318 height 13
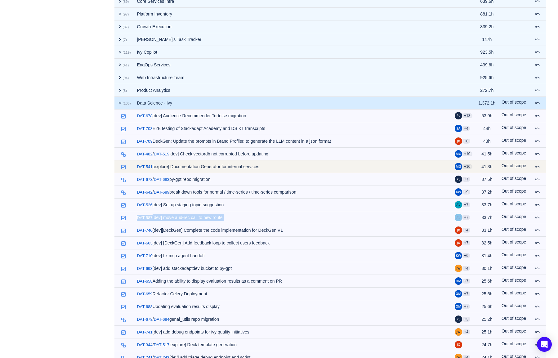
scroll to position [396, 0]
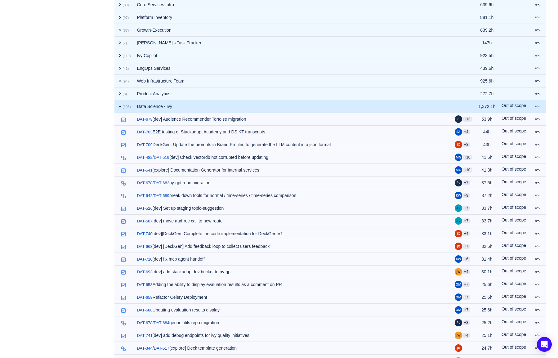
click at [120, 106] on span "expand" at bounding box center [120, 106] width 5 height 5
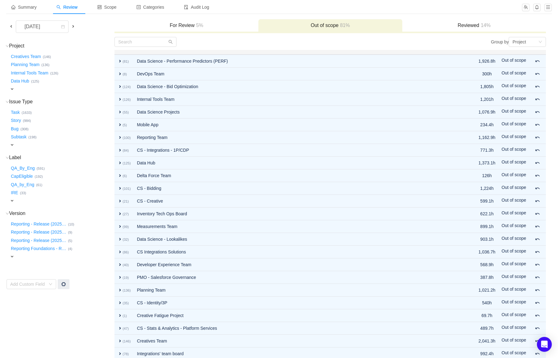
scroll to position [0, 0]
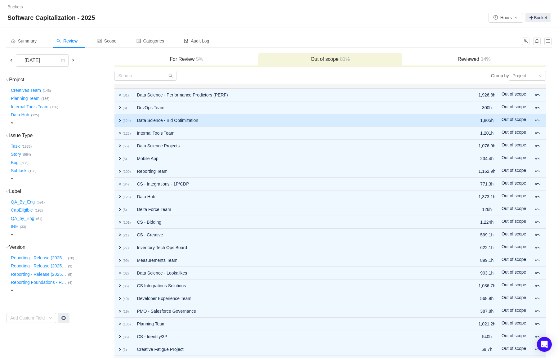
click at [117, 120] on td "expand (124)" at bounding box center [124, 120] width 19 height 13
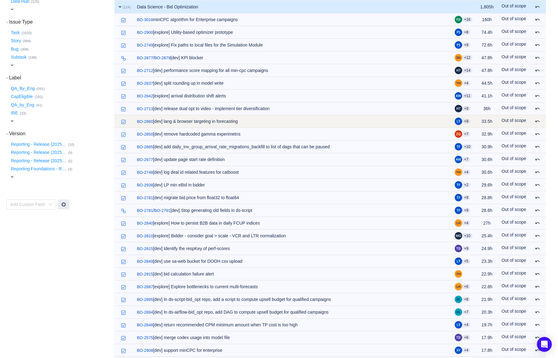
scroll to position [65, 0]
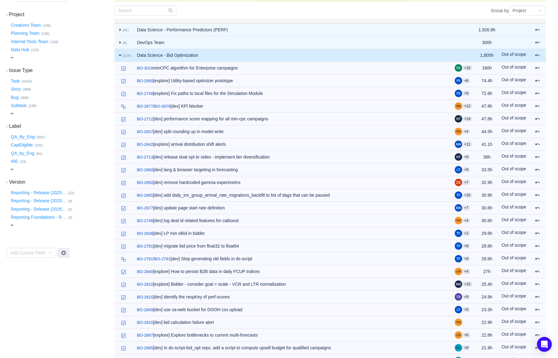
click at [121, 55] on span "expand" at bounding box center [120, 55] width 5 height 5
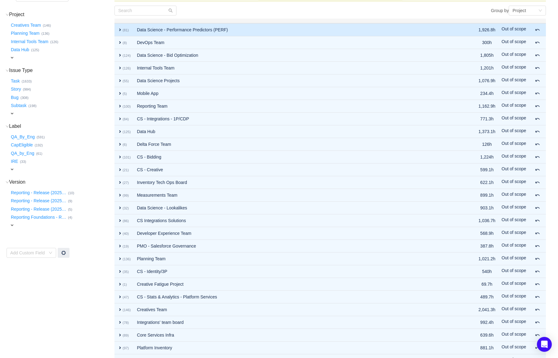
click at [122, 29] on span "expand" at bounding box center [120, 29] width 5 height 5
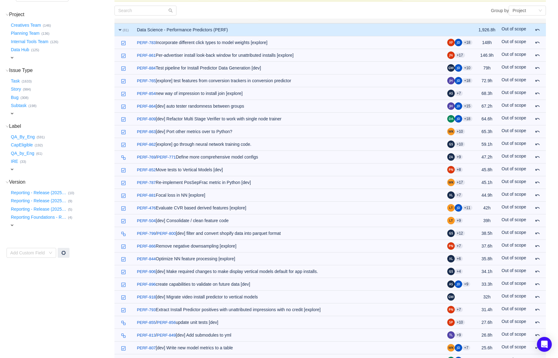
click at [122, 29] on span "expand" at bounding box center [120, 29] width 5 height 5
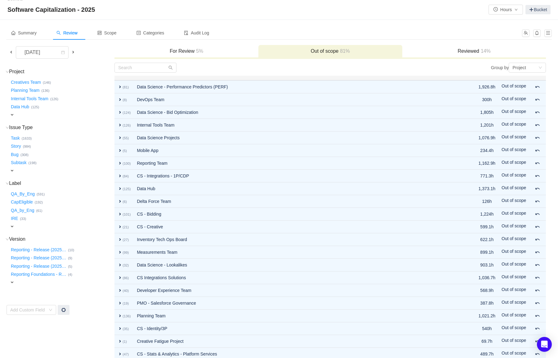
scroll to position [7, 0]
click at [212, 73] on div at bounding box center [223, 69] width 216 height 10
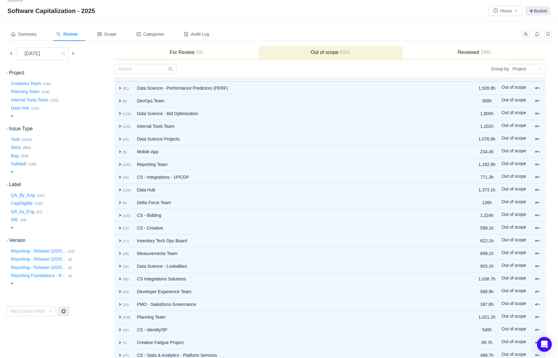
click at [467, 51] on h3 "Reviewed 14%" at bounding box center [475, 52] width 138 height 6
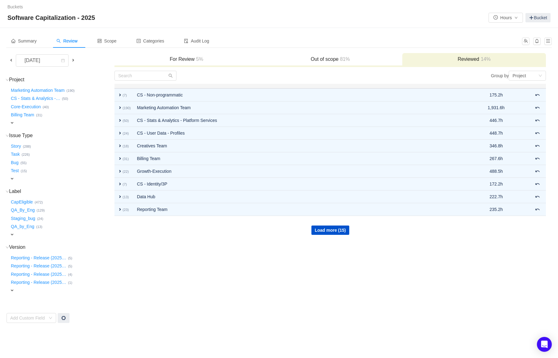
click at [333, 61] on h3 "Out of scope 81%" at bounding box center [331, 59] width 138 height 6
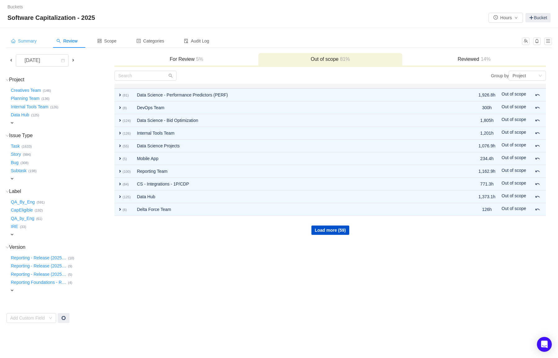
click at [33, 46] on div "Summary" at bounding box center [23, 41] width 35 height 14
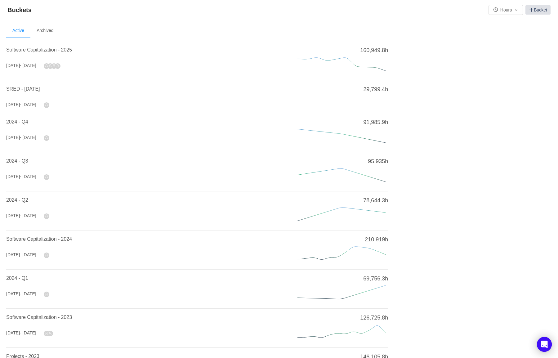
click at [534, 9] on link "Bucket" at bounding box center [538, 9] width 25 height 9
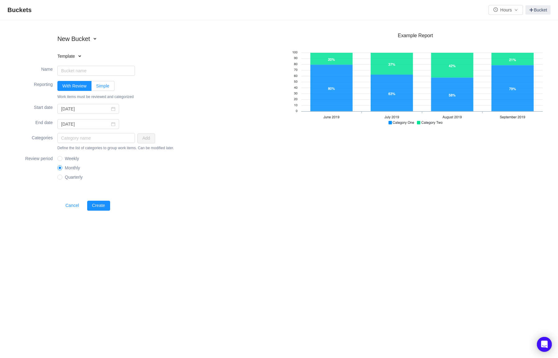
click at [101, 86] on span "Simple" at bounding box center [102, 85] width 13 height 5
click at [96, 88] on input "Simple" at bounding box center [96, 88] width 0 height 0
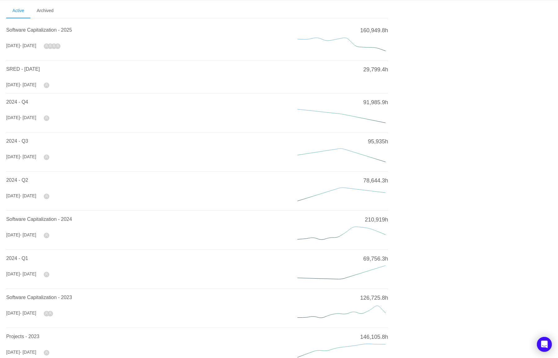
scroll to position [23, 0]
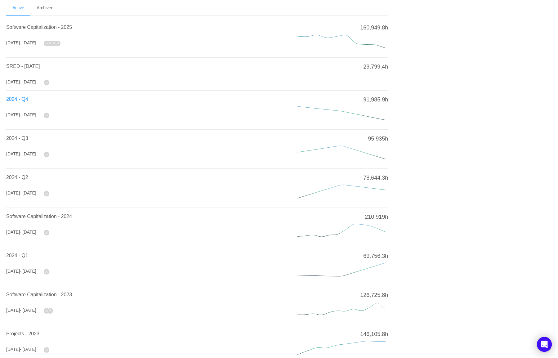
click at [24, 100] on span "2024 - Q4" at bounding box center [17, 99] width 22 height 5
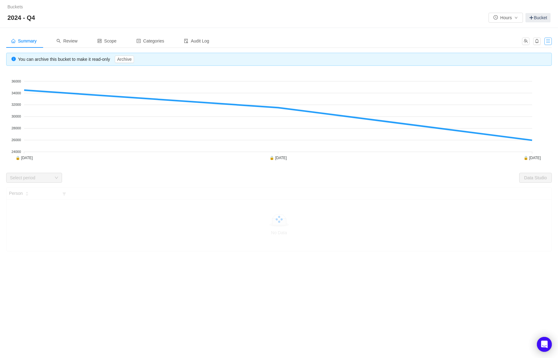
click at [548, 41] on button "button" at bounding box center [548, 41] width 7 height 7
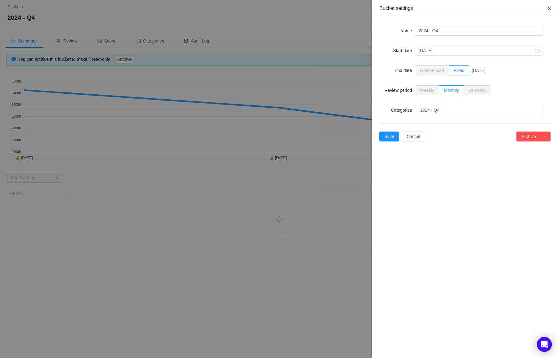
click at [545, 11] on button "Close" at bounding box center [549, 8] width 17 height 17
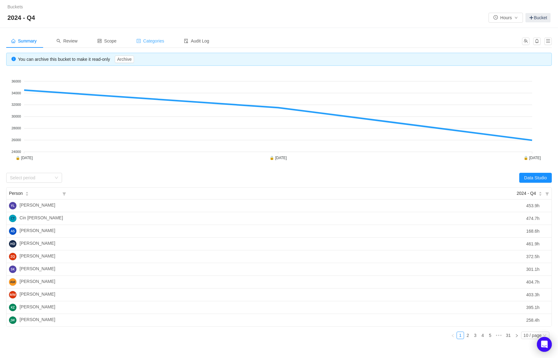
click at [165, 42] on span "Categories" at bounding box center [151, 40] width 28 height 5
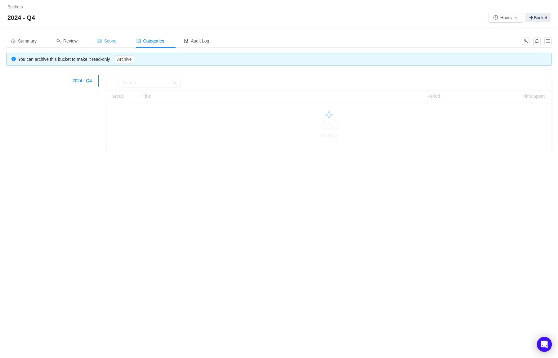
click at [107, 44] on div "Scope" at bounding box center [107, 41] width 29 height 14
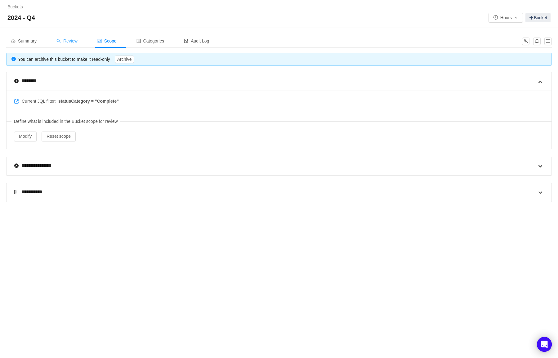
click at [74, 43] on span "Review" at bounding box center [66, 40] width 21 height 5
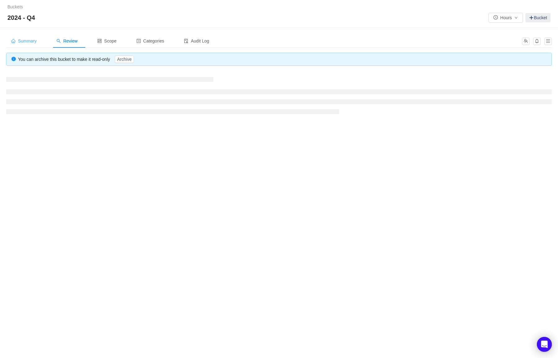
click at [33, 44] on div "Summary" at bounding box center [23, 41] width 35 height 14
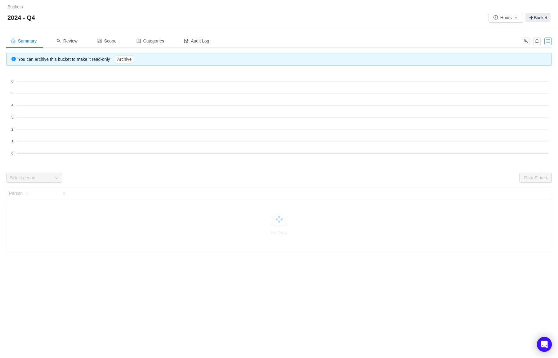
click at [550, 40] on button "button" at bounding box center [548, 41] width 7 height 7
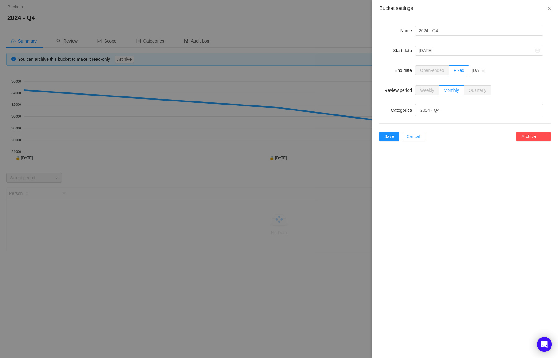
click at [417, 138] on button "Cancel" at bounding box center [414, 137] width 24 height 10
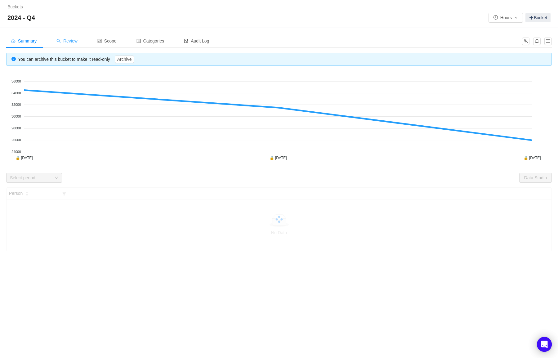
click at [70, 40] on span "Review" at bounding box center [66, 40] width 21 height 5
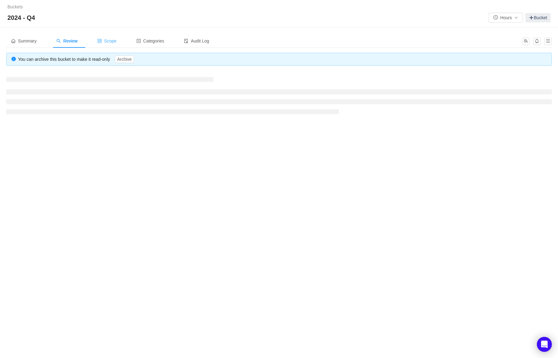
click at [109, 41] on span "Scope" at bounding box center [106, 40] width 19 height 5
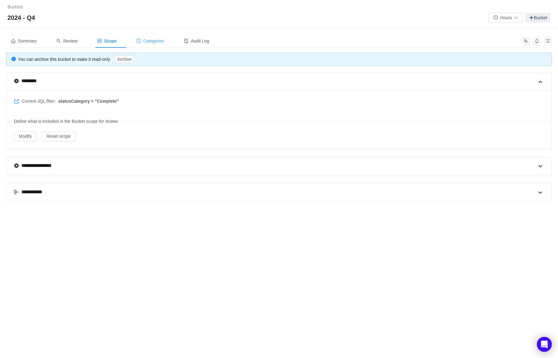
click at [140, 43] on div "Categories" at bounding box center [151, 41] width 38 height 14
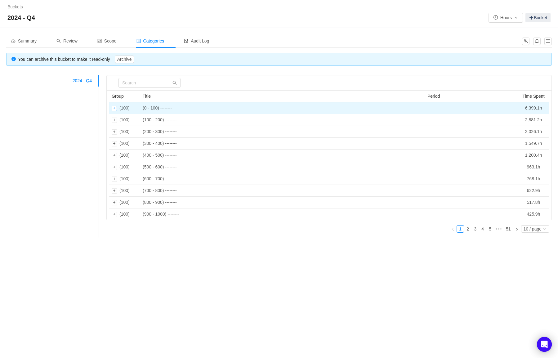
click at [113, 110] on div "Expand row" at bounding box center [114, 108] width 5 height 5
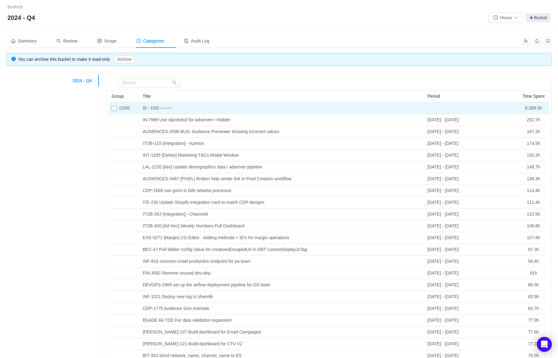
click at [113, 110] on div "Collapse row" at bounding box center [114, 108] width 5 height 5
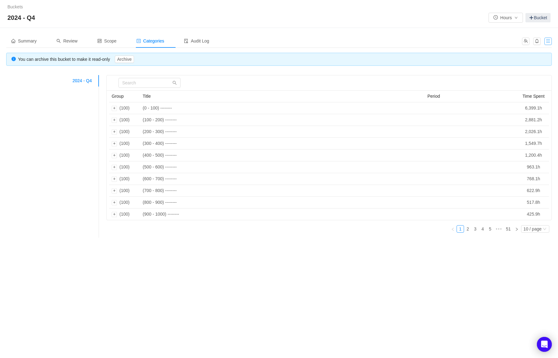
click at [546, 42] on button "button" at bounding box center [548, 41] width 7 height 7
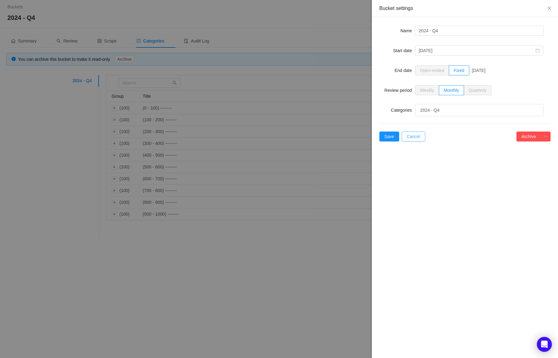
click at [418, 134] on button "Cancel" at bounding box center [414, 137] width 24 height 10
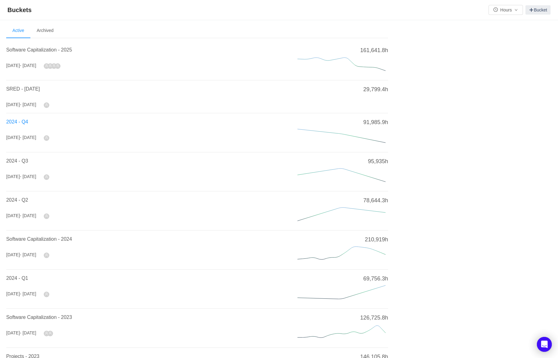
click at [22, 122] on span "2024 - Q4" at bounding box center [17, 121] width 22 height 5
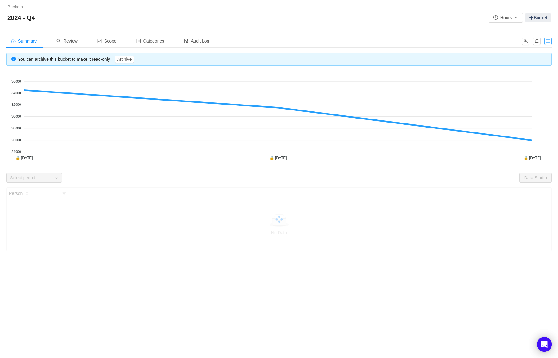
click at [549, 42] on button "button" at bounding box center [548, 41] width 7 height 7
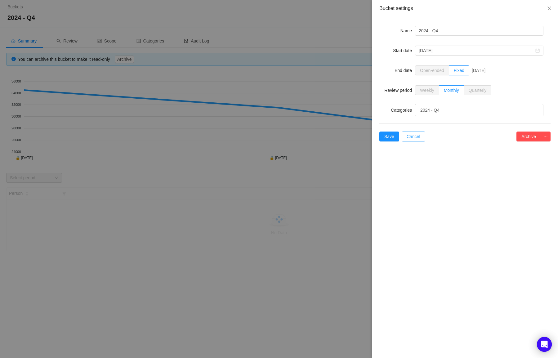
click at [420, 138] on button "Cancel" at bounding box center [414, 137] width 24 height 10
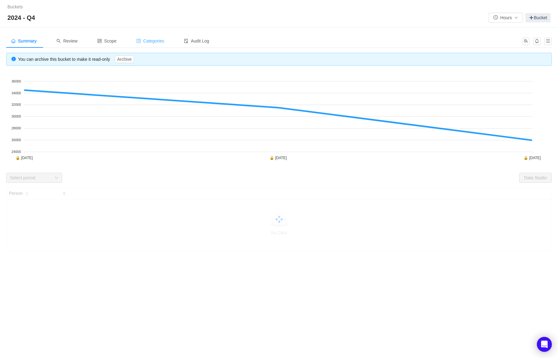
click at [161, 41] on span "Categories" at bounding box center [151, 40] width 28 height 5
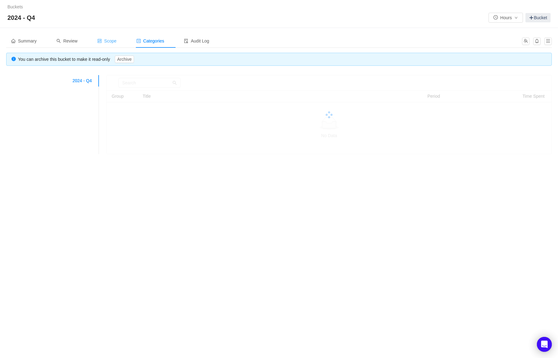
click at [112, 39] on span "Scope" at bounding box center [106, 40] width 19 height 5
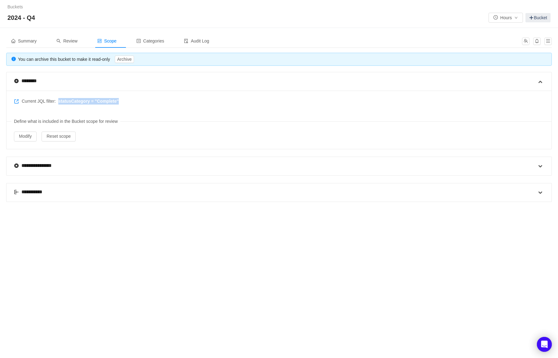
drag, startPoint x: 126, startPoint y: 100, endPoint x: 60, endPoint y: 101, distance: 66.1
click at [60, 101] on div "Current JQL filter: statusCategory = "Complete" Define what is included in the …" at bounding box center [279, 120] width 545 height 58
copy span "statusCategory = "Complete""
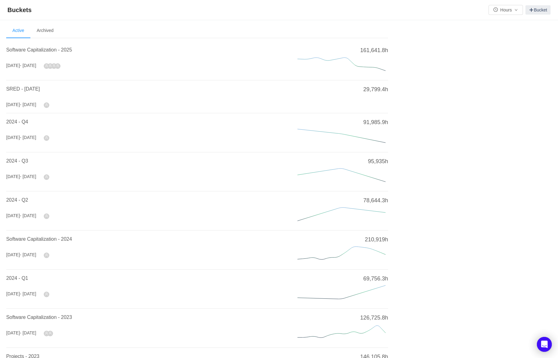
click at [202, 133] on div "2024 - Q4 Oct 2024 - Dec 2024" at bounding box center [144, 132] width 277 height 29
click at [543, 11] on link "Bucket" at bounding box center [538, 9] width 25 height 9
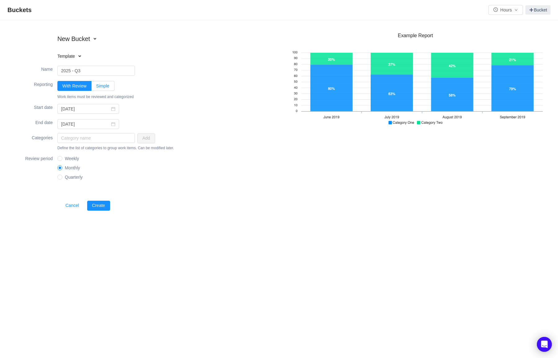
type input "2025 - Q3"
click at [103, 85] on span "Simple" at bounding box center [102, 85] width 13 height 5
click at [96, 88] on input "Simple" at bounding box center [96, 88] width 0 height 0
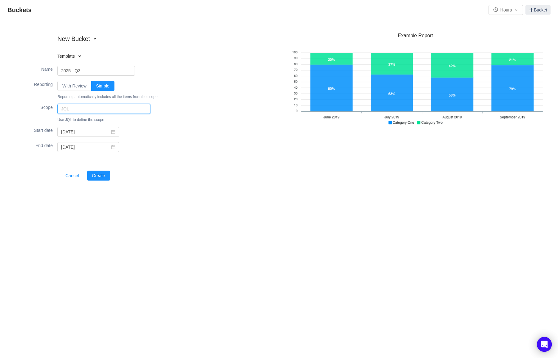
click at [103, 111] on input "text" at bounding box center [103, 109] width 93 height 10
type input "statusCategory = "Complete""
click at [111, 133] on input "2025-10-01" at bounding box center [88, 132] width 62 height 10
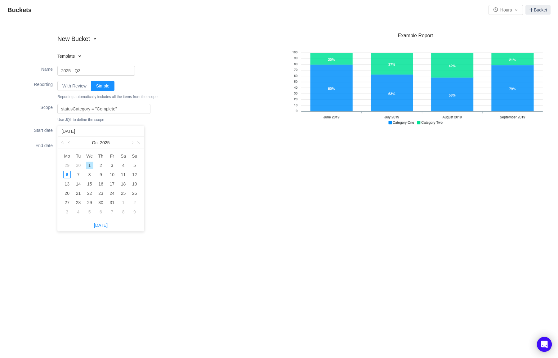
click at [69, 143] on link at bounding box center [70, 143] width 6 height 12
click at [79, 165] on div "1" at bounding box center [77, 165] width 7 height 7
type input "2025-07-01"
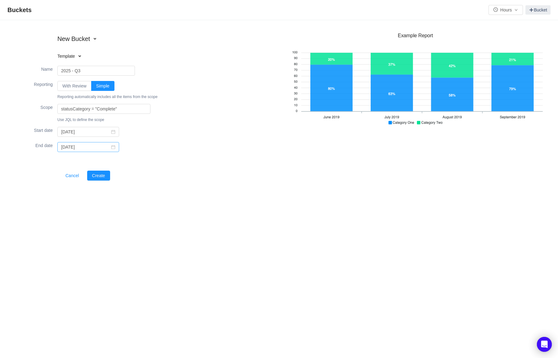
click at [111, 147] on icon "icon: calendar" at bounding box center [113, 147] width 4 height 4
click at [69, 160] on link at bounding box center [70, 158] width 6 height 12
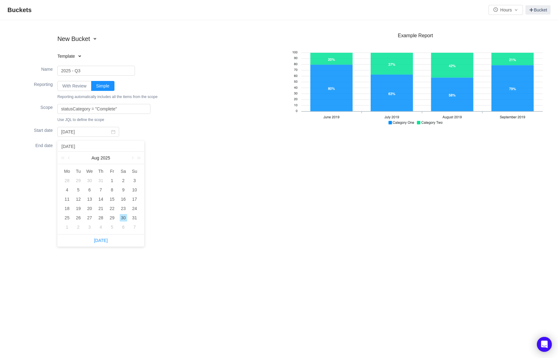
click at [129, 160] on div "Aug 2025" at bounding box center [101, 158] width 86 height 12
click at [130, 157] on link at bounding box center [132, 158] width 6 height 12
click at [80, 217] on div "30" at bounding box center [77, 217] width 7 height 7
type input "2025-09-30"
click at [98, 179] on button "Create" at bounding box center [98, 176] width 23 height 10
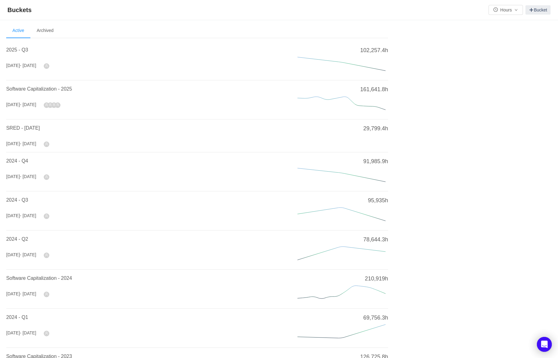
click at [33, 52] on h4 "2025 - Q3" at bounding box center [144, 49] width 277 height 7
click at [24, 49] on span "2025 - Q3" at bounding box center [17, 49] width 22 height 5
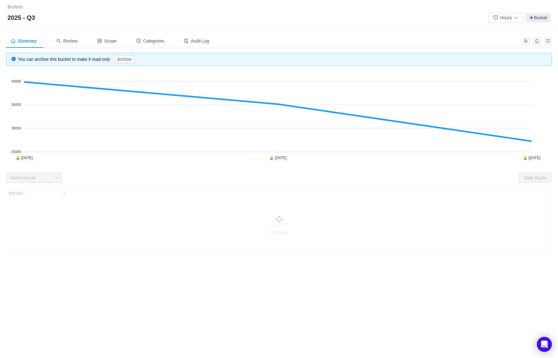
click at [30, 176] on div "Select period" at bounding box center [31, 178] width 42 height 6
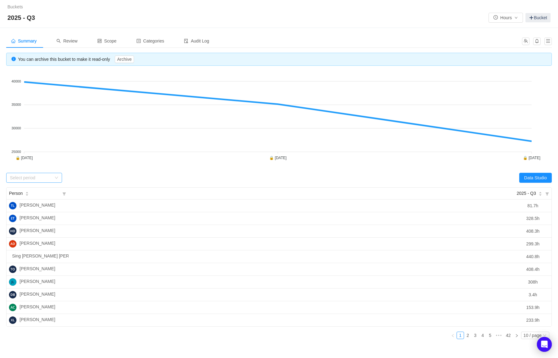
click at [36, 180] on div "Select period" at bounding box center [31, 178] width 42 height 6
click at [34, 210] on li "September 2025" at bounding box center [34, 210] width 56 height 10
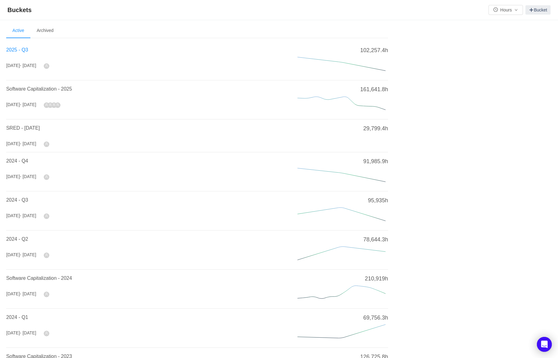
click at [20, 52] on span "2025 - Q3" at bounding box center [17, 49] width 22 height 5
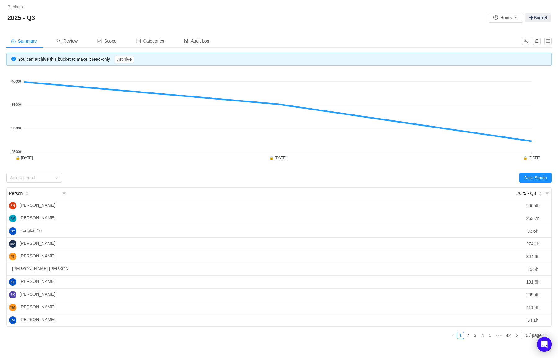
click at [464, 187] on div "Looks too empty? Make sure scope has tickets Make sure you have suitable catego…" at bounding box center [279, 208] width 546 height 272
click at [531, 176] on button "Data Studio" at bounding box center [536, 178] width 33 height 10
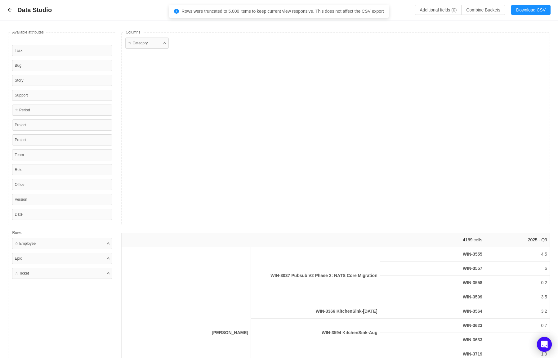
click at [397, 10] on div "Data Studio Additional fields (0) Combine Buckets (0) Download CSV" at bounding box center [279, 10] width 544 height 10
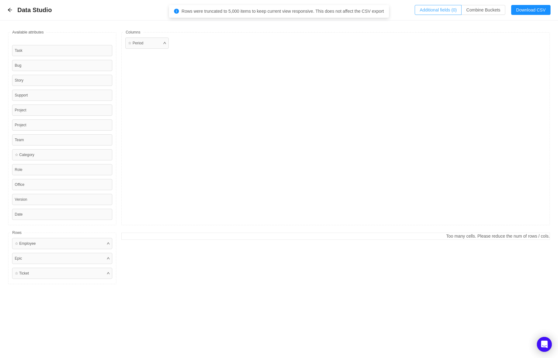
click at [422, 11] on button "Additional fields (0)" at bounding box center [438, 10] width 47 height 10
click at [371, 40] on div "Select a field" at bounding box center [382, 38] width 98 height 6
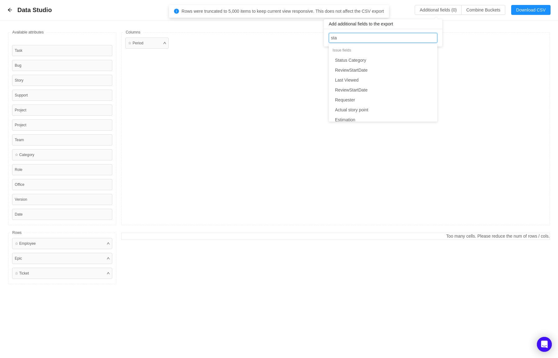
type input "stat"
click at [362, 103] on li "Status" at bounding box center [383, 100] width 109 height 10
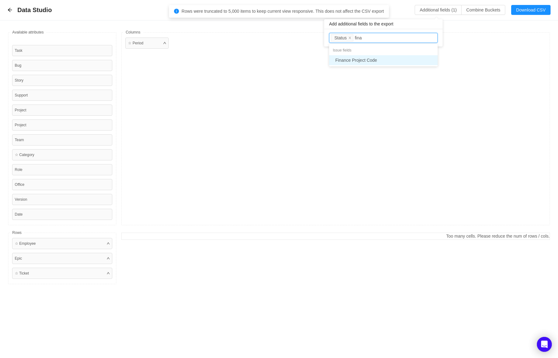
type input "[PERSON_NAME]"
click at [374, 58] on li "Finance Project Code" at bounding box center [383, 60] width 109 height 10
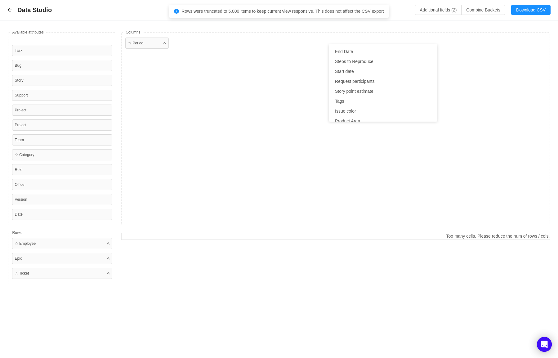
click at [473, 26] on div "Available fields Task Bug Story Support Project Project Team ☆ Category Role Of…" at bounding box center [279, 158] width 558 height 276
click at [439, 10] on button "Additional fields (2)" at bounding box center [438, 10] width 47 height 10
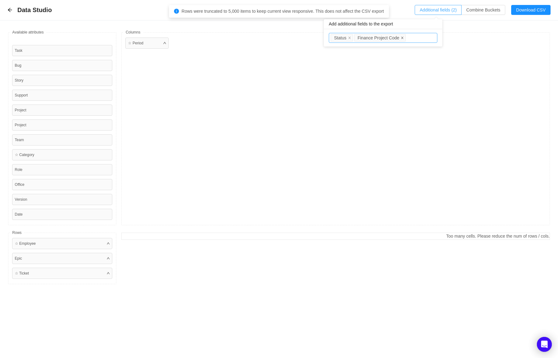
click at [403, 38] on icon "icon: close" at bounding box center [402, 37] width 3 height 3
click at [399, 7] on div "Data Studio Additional fields (1) Combine Buckets (0) Download CSV" at bounding box center [279, 10] width 544 height 10
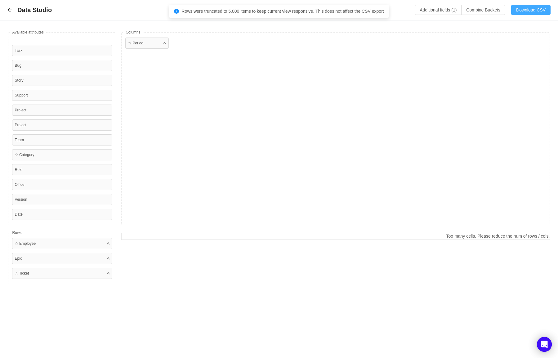
click at [529, 9] on button "Download CSV" at bounding box center [531, 10] width 39 height 10
click at [453, 49] on div "☆ Period" at bounding box center [335, 128] width 429 height 193
